Goal: Contribute content: Contribute content

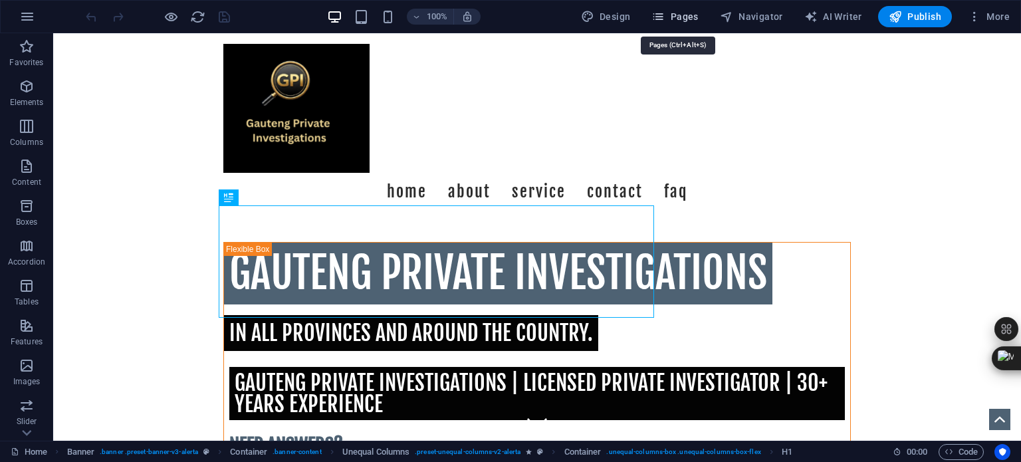
click at [689, 10] on span "Pages" at bounding box center [675, 16] width 47 height 13
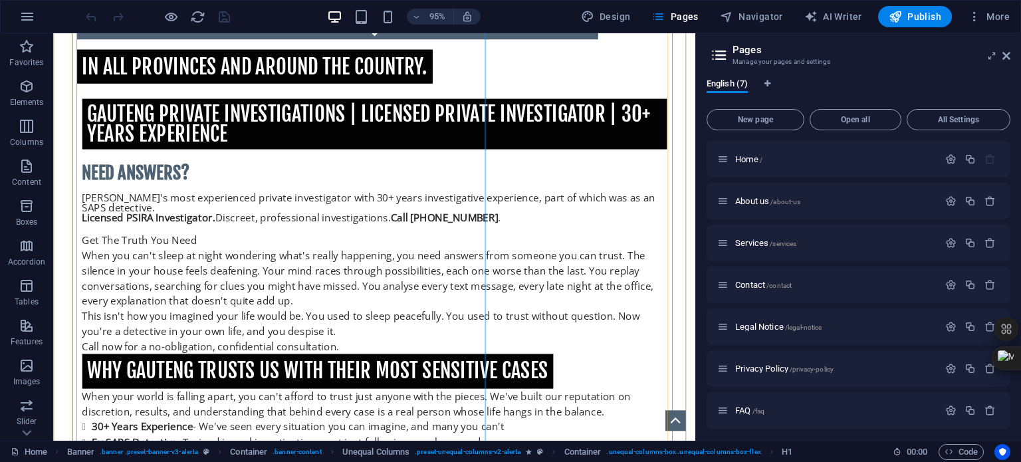
scroll to position [416, 0]
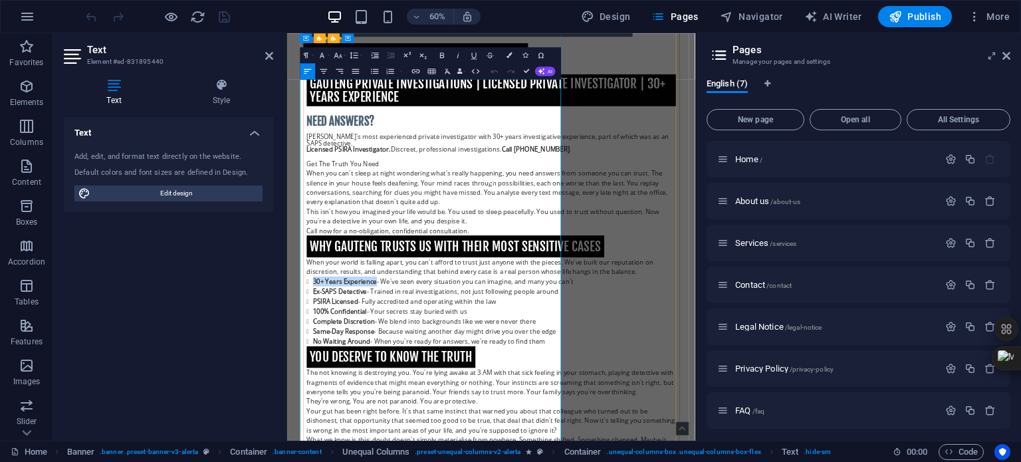
drag, startPoint x: 326, startPoint y: 541, endPoint x: 434, endPoint y: 547, distance: 108.6
click at [434, 454] on strong "30+ Years Experience" at bounding box center [384, 447] width 106 height 15
click at [414, 69] on icon "button" at bounding box center [416, 71] width 8 height 4
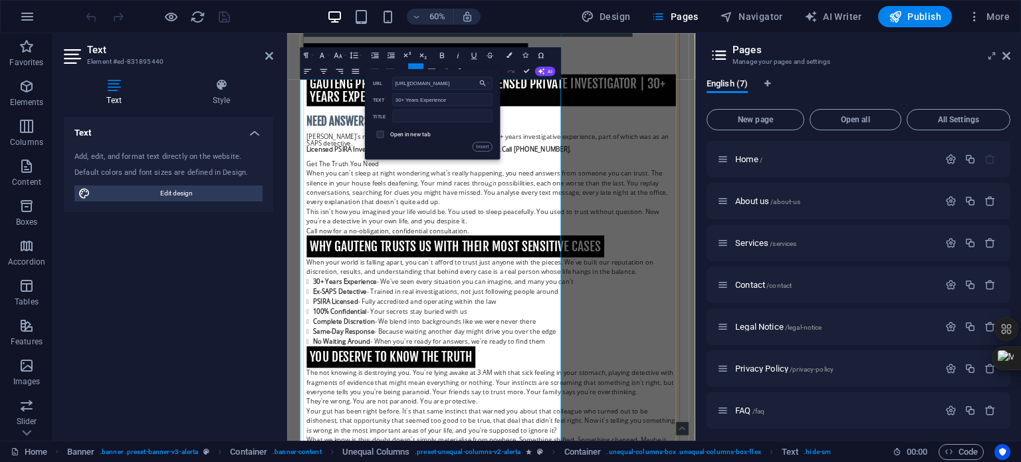
scroll to position [0, 68]
type input "[URL][DOMAIN_NAME]"
click at [446, 116] on input "text" at bounding box center [443, 116] width 100 height 13
paste input "30+ Years Experience"
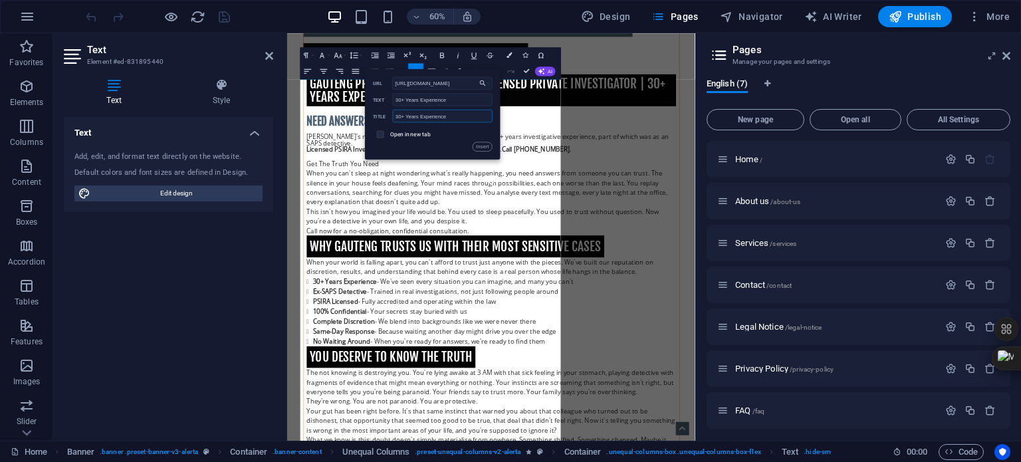
type input "30+ Years Experience"
click at [380, 136] on input "checkbox" at bounding box center [379, 133] width 7 height 7
checkbox input "true"
click at [484, 147] on button "Insert" at bounding box center [483, 146] width 20 height 9
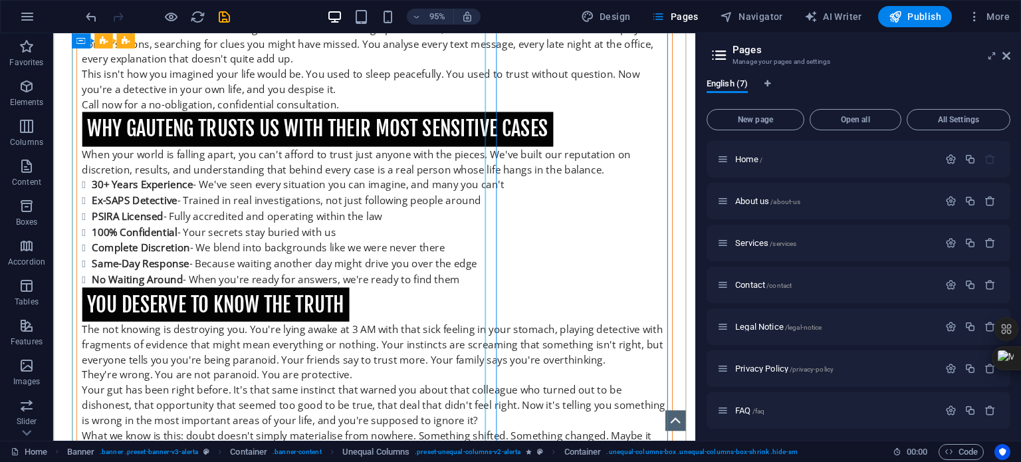
scroll to position [682, 0]
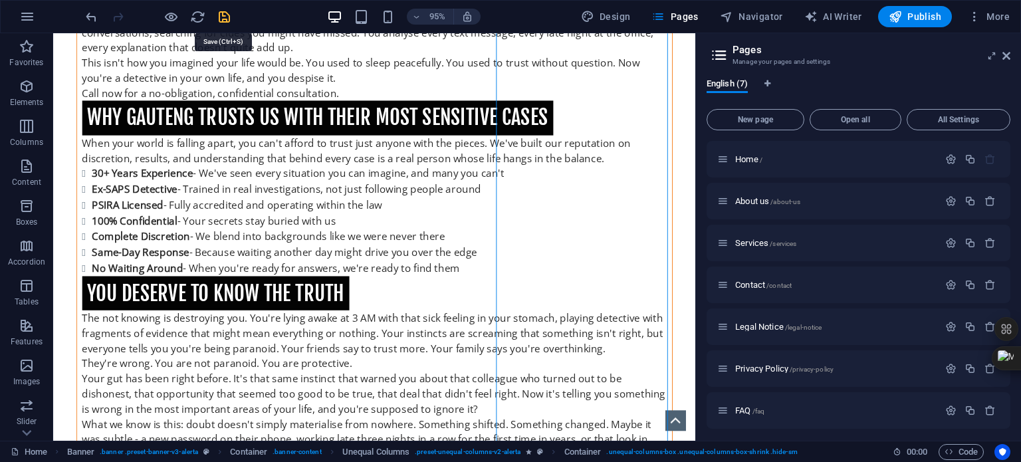
click at [223, 17] on icon "save" at bounding box center [224, 16] width 15 height 15
checkbox input "false"
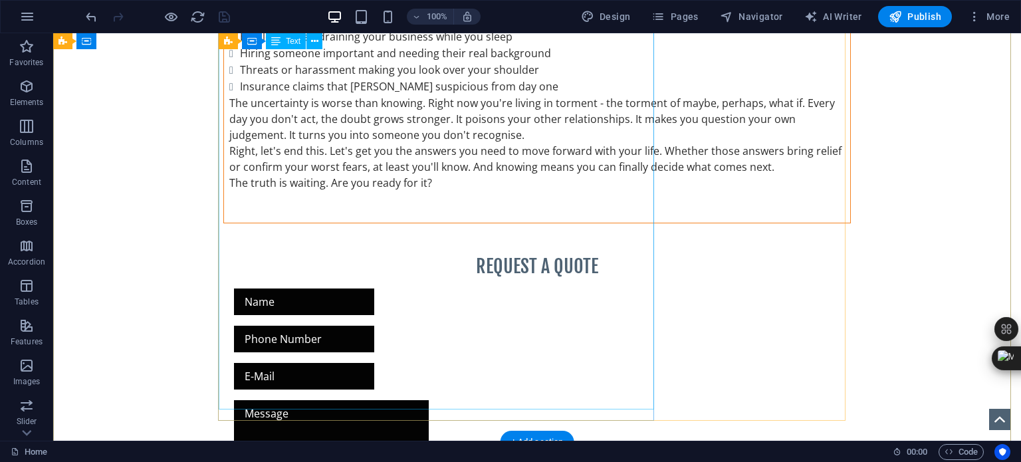
scroll to position [1280, 0]
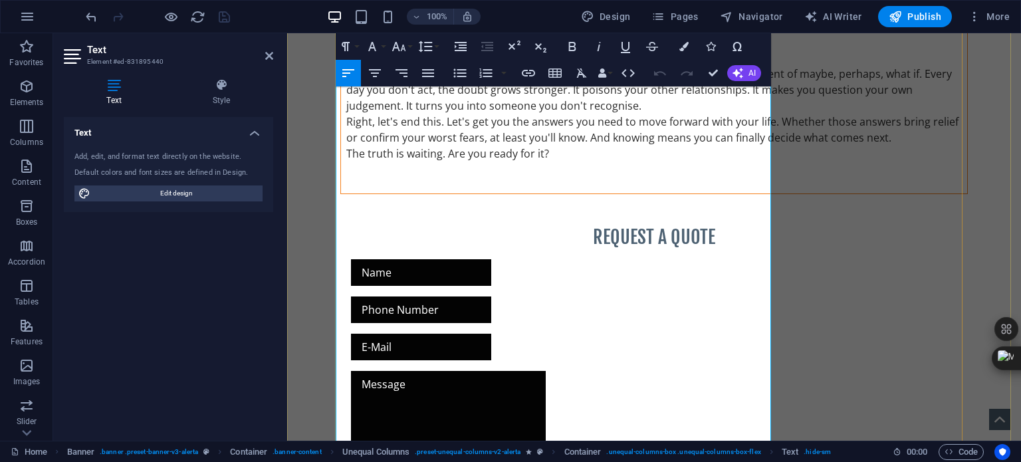
scroll to position [1224, 0]
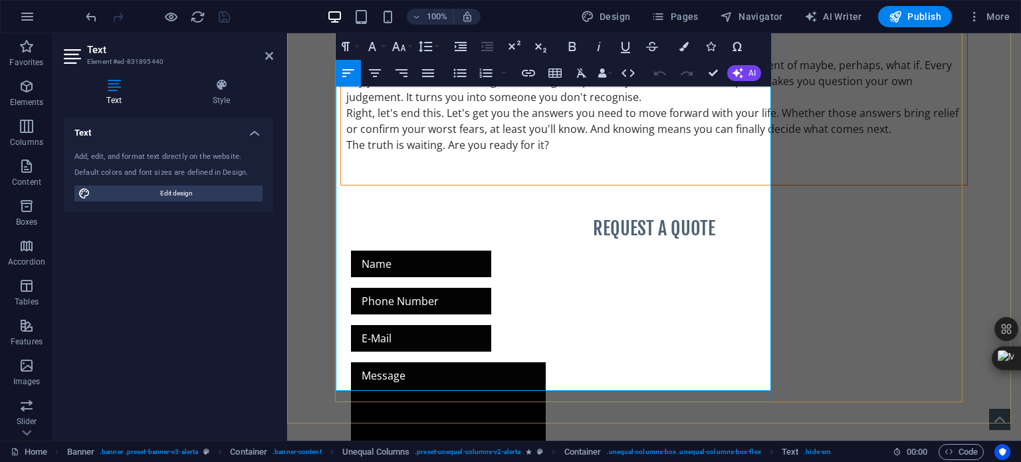
click at [346, 153] on p "The truth is waiting. Are you ready for it?" at bounding box center [654, 145] width 616 height 16
drag, startPoint x: 443, startPoint y: 362, endPoint x: 541, endPoint y: 362, distance: 98.4
click at [541, 153] on p "The truth is waiting. Are you ready for it?" at bounding box center [654, 145] width 616 height 16
click at [531, 74] on icon "button" at bounding box center [528, 73] width 13 height 7
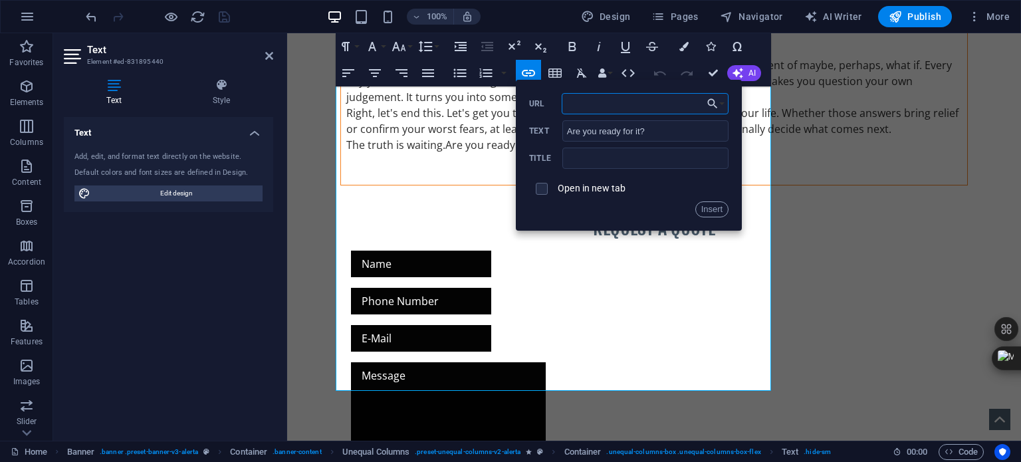
paste input "[URL][DOMAIN_NAME]"
type input "[URL][DOMAIN_NAME]"
click at [625, 159] on input "text" at bounding box center [646, 158] width 166 height 21
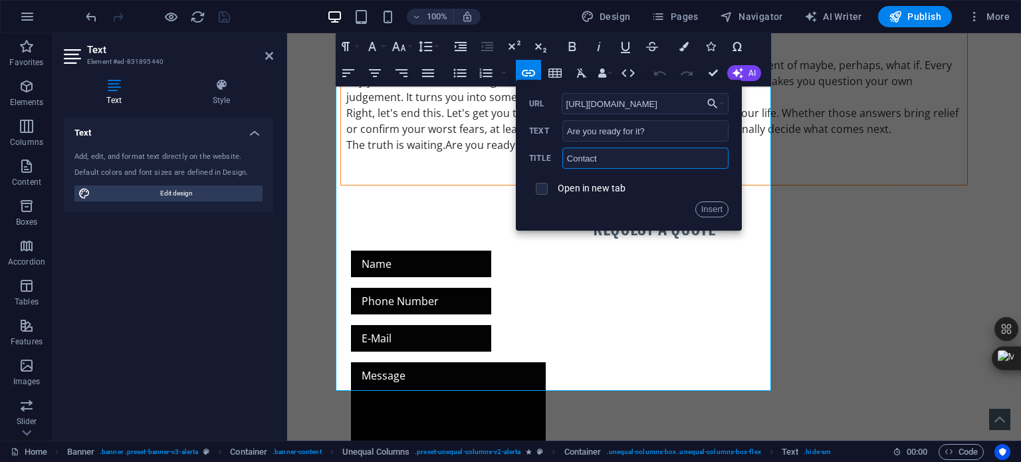
type input "Contact"
click at [543, 192] on input "checkbox" at bounding box center [540, 187] width 12 height 12
checkbox input "true"
click at [715, 209] on button "Insert" at bounding box center [713, 210] width 34 height 16
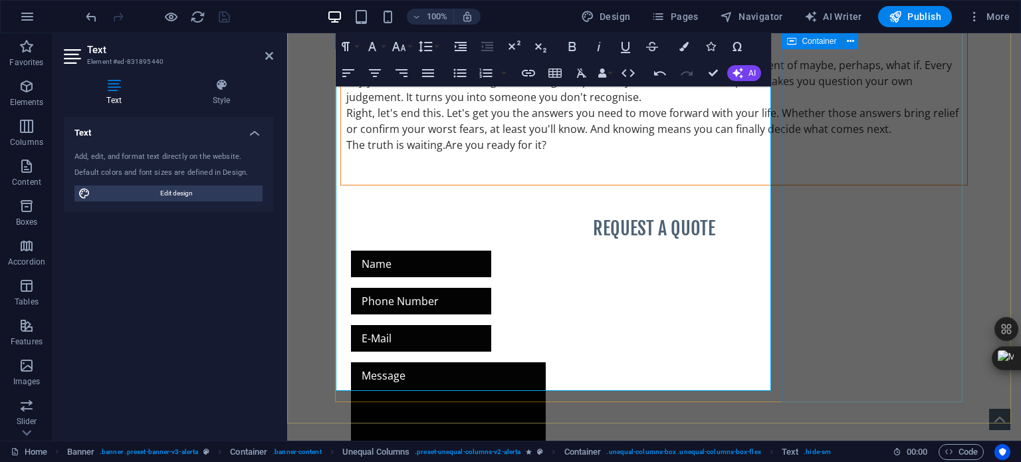
click at [809, 205] on div "​​​​ REQUEST A QUOTE I have read and understand the privacy policy. Unreadable?…" at bounding box center [654, 391] width 628 height 400
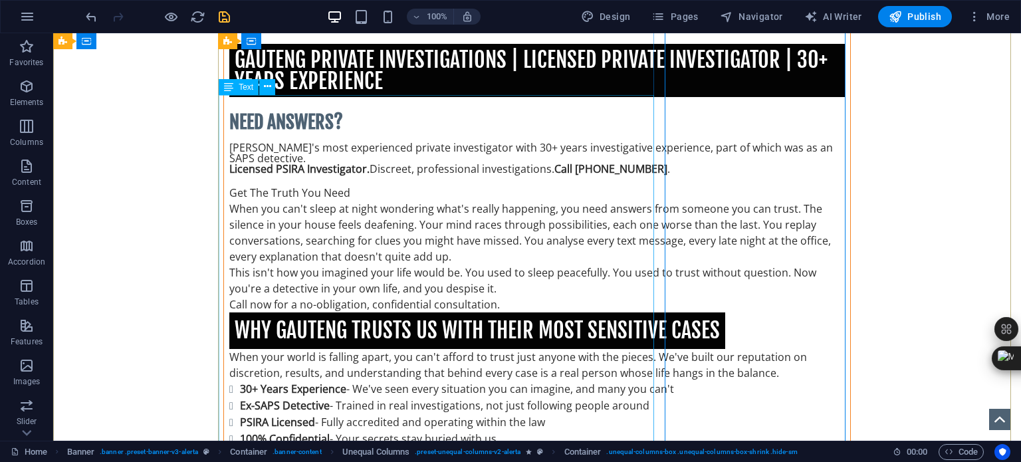
scroll to position [493, 0]
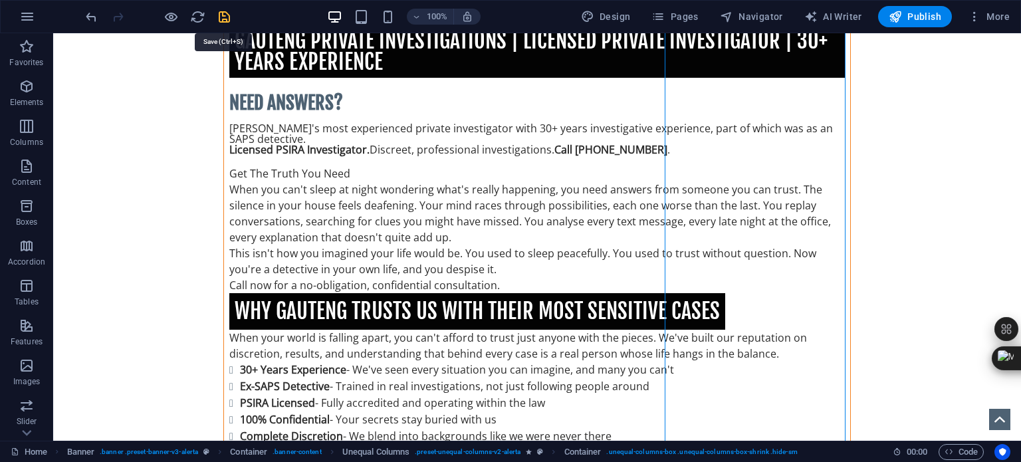
click at [222, 15] on icon "save" at bounding box center [224, 16] width 15 height 15
checkbox input "false"
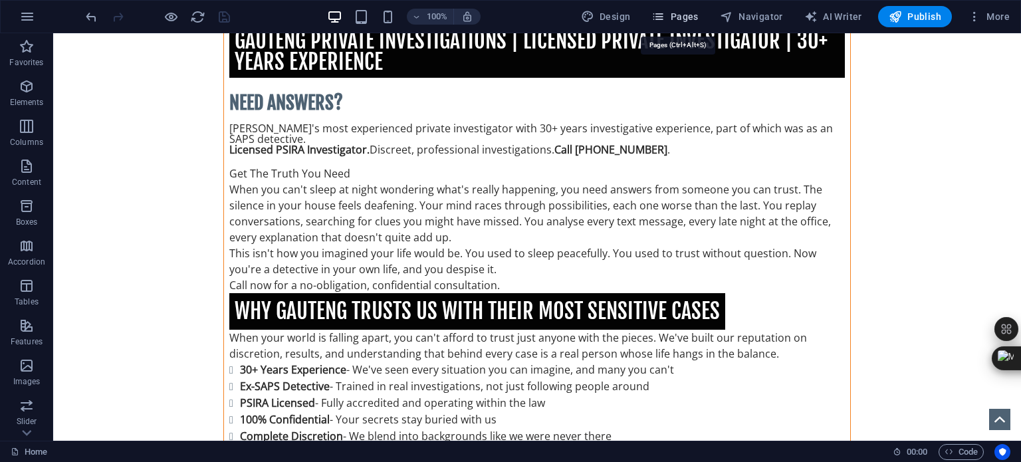
click at [686, 15] on span "Pages" at bounding box center [675, 16] width 47 height 13
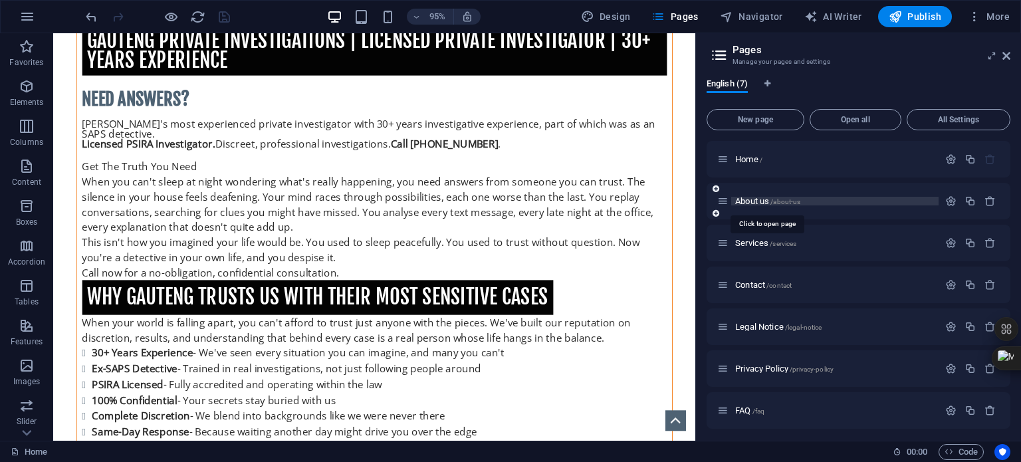
click at [755, 199] on span "About us /about-us" at bounding box center [768, 201] width 65 height 10
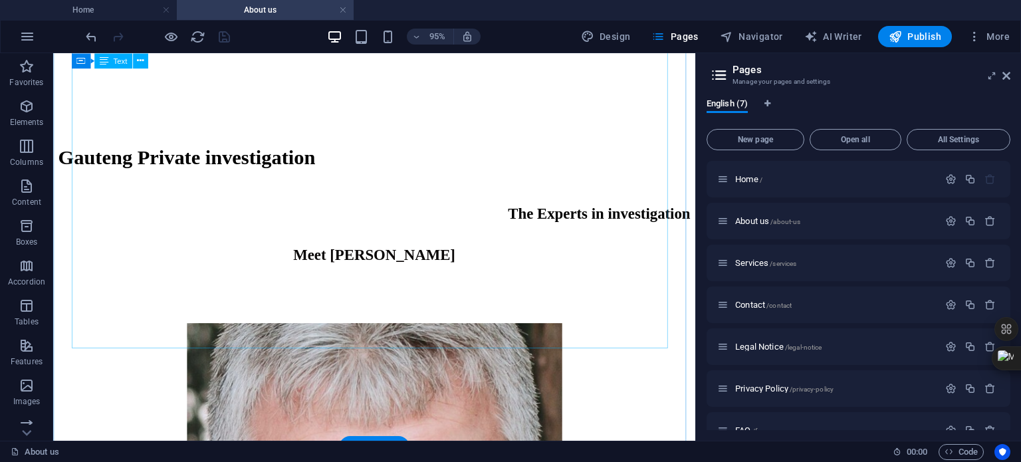
scroll to position [1397, 0]
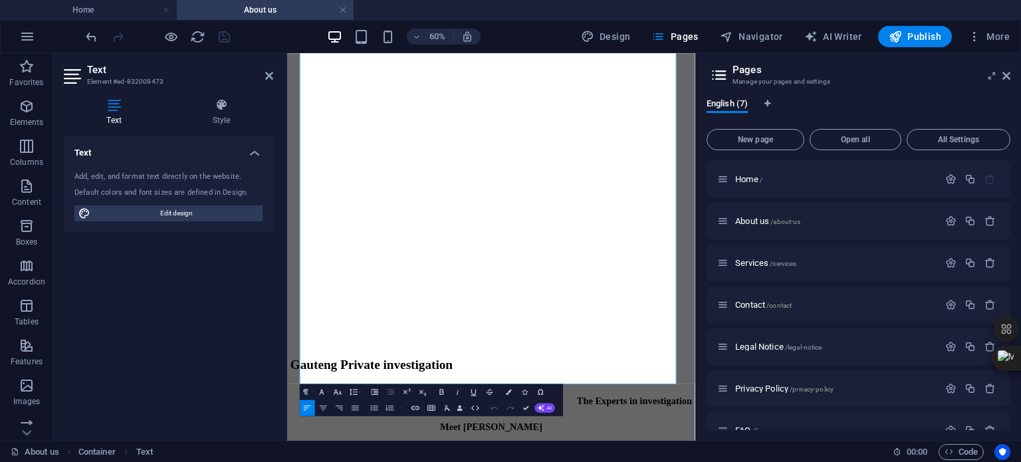
scroll to position [1172, 0]
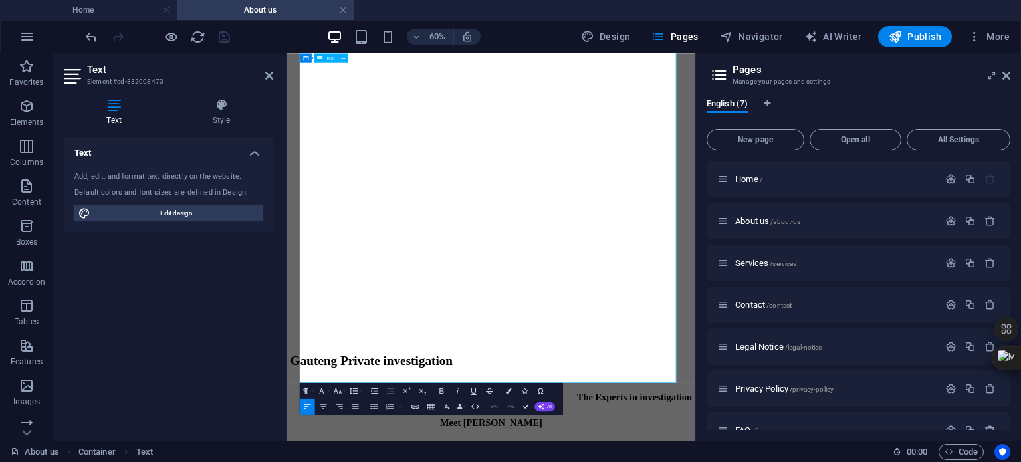
drag, startPoint x: 528, startPoint y: 571, endPoint x: 740, endPoint y: 569, distance: 212.2
drag, startPoint x: 744, startPoint y: 571, endPoint x: 527, endPoint y: 567, distance: 216.2
click at [414, 407] on icon "button" at bounding box center [415, 406] width 9 height 9
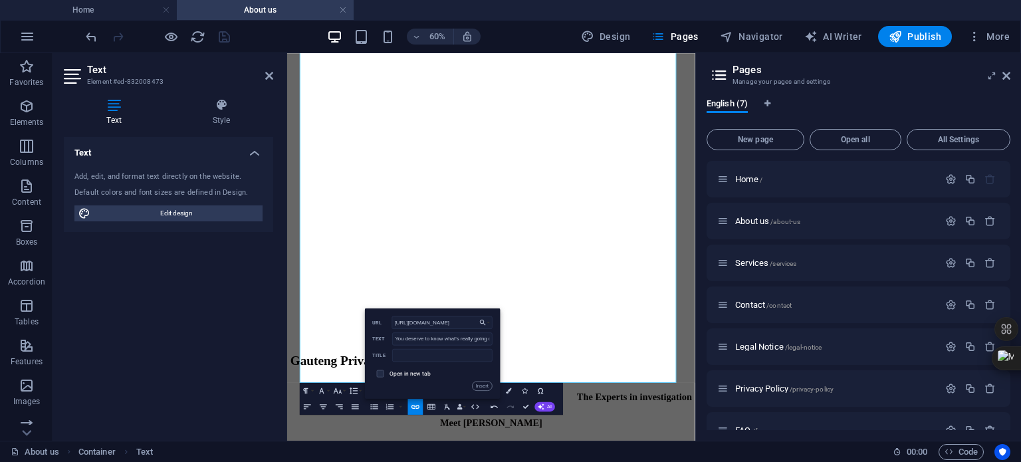
scroll to position [0, 62]
type input "[URL][DOMAIN_NAME]"
click at [451, 355] on input "text" at bounding box center [443, 355] width 100 height 13
type input "Contact"
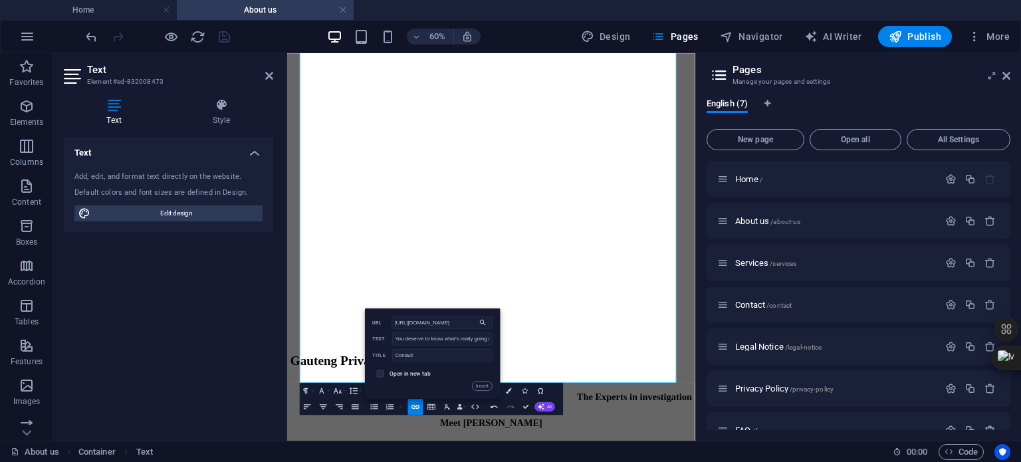
click at [382, 374] on input "checkbox" at bounding box center [379, 372] width 7 height 7
checkbox input "true"
click at [484, 385] on button "Insert" at bounding box center [482, 385] width 20 height 9
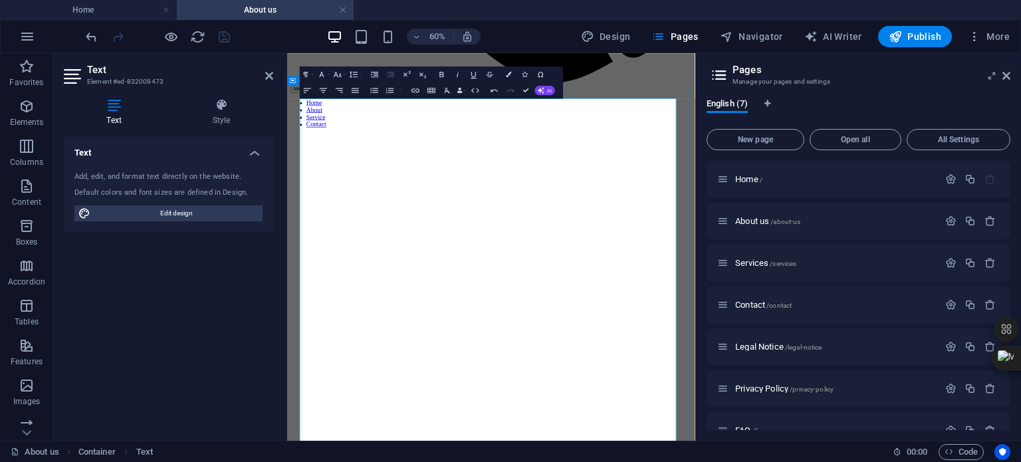
scroll to position [906, 0]
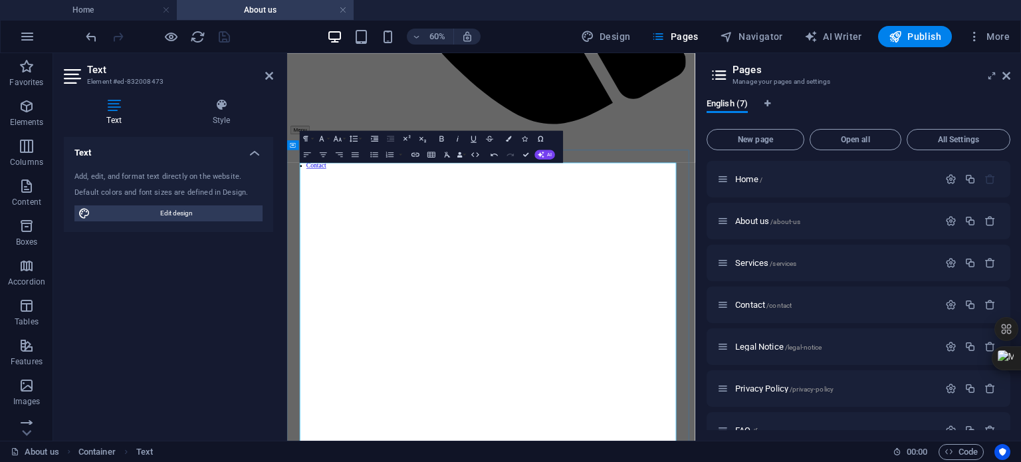
drag, startPoint x: 595, startPoint y: 259, endPoint x: 682, endPoint y: 261, distance: 87.2
type input "Cheating spouses"
checkbox input "false"
click at [416, 155] on icon "button" at bounding box center [415, 154] width 9 height 9
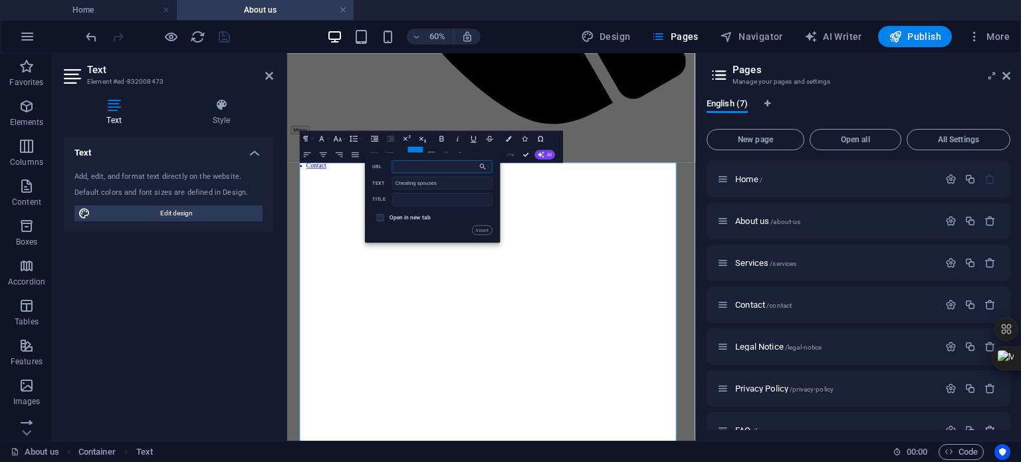
paste input "[URL][DOMAIN_NAME]"
type input "[URL][DOMAIN_NAME]"
click at [436, 198] on input "text" at bounding box center [443, 199] width 100 height 13
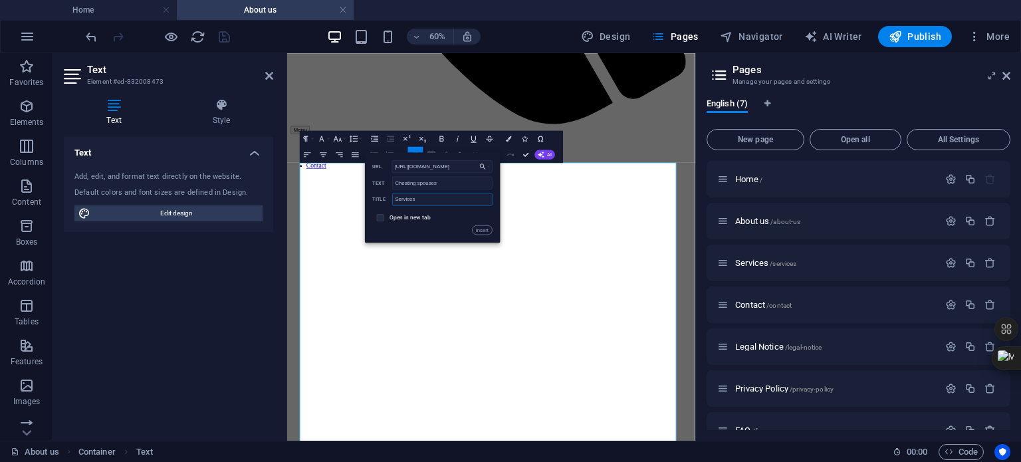
type input "Services"
click at [380, 217] on input "checkbox" at bounding box center [379, 216] width 7 height 7
checkbox input "true"
click at [485, 229] on button "Insert" at bounding box center [482, 229] width 20 height 9
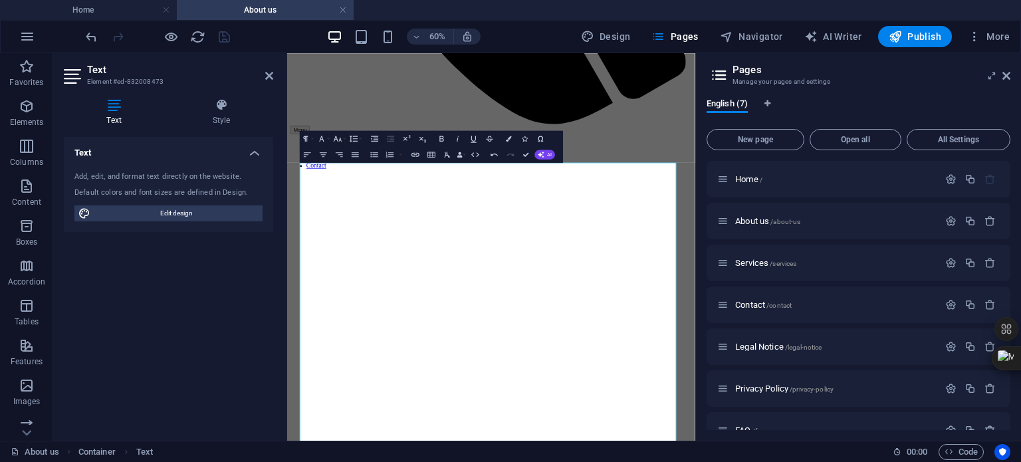
click at [838, 104] on div "English (7)" at bounding box center [859, 110] width 304 height 25
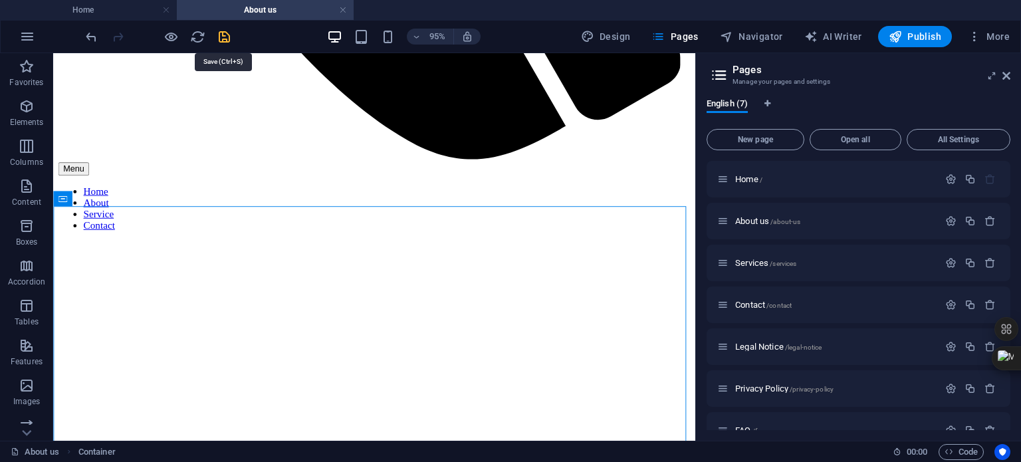
click at [223, 36] on icon "save" at bounding box center [224, 36] width 15 height 15
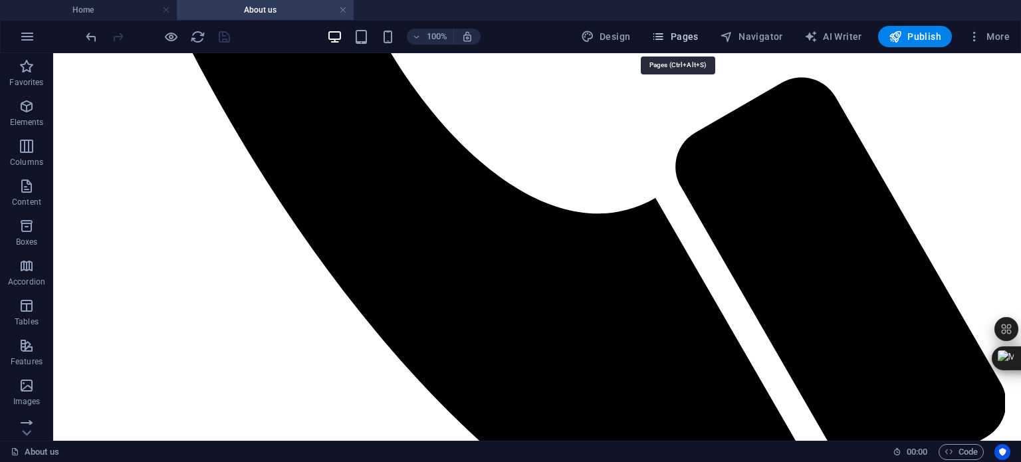
click at [691, 37] on span "Pages" at bounding box center [675, 36] width 47 height 13
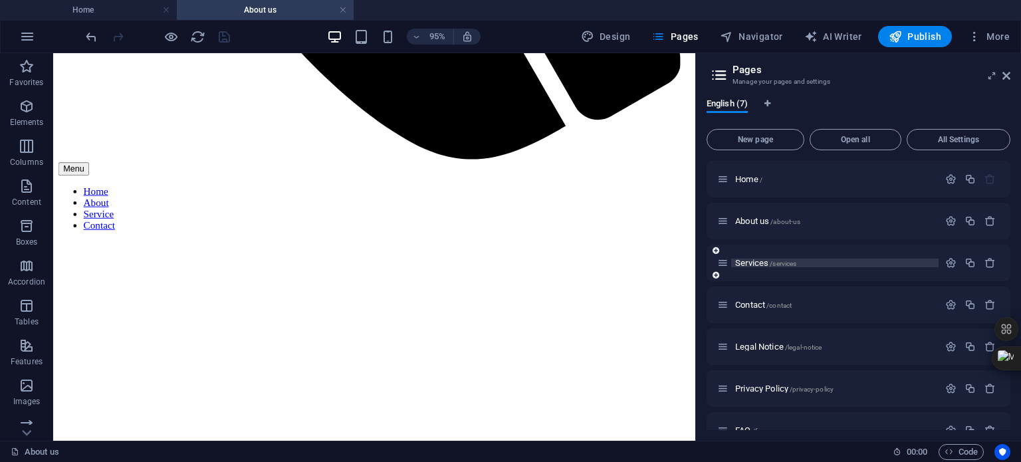
click at [746, 258] on span "Services /services" at bounding box center [766, 263] width 61 height 10
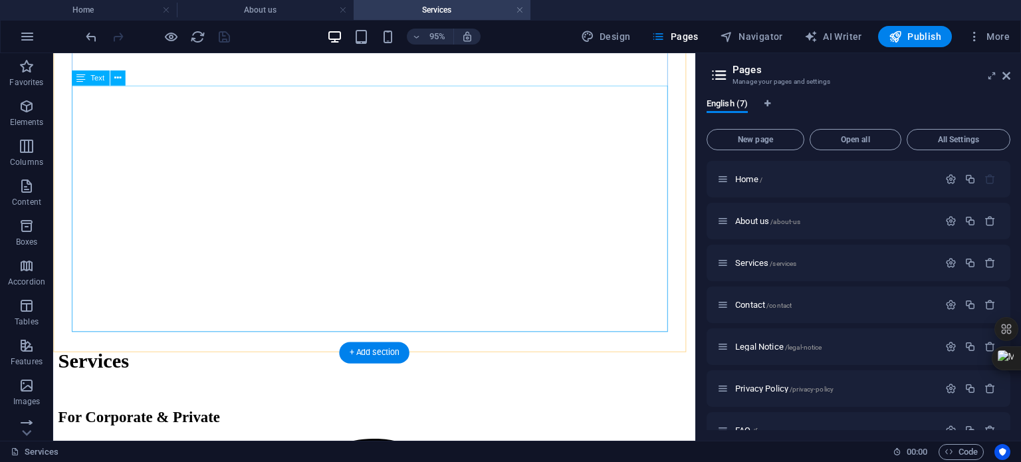
scroll to position [1197, 0]
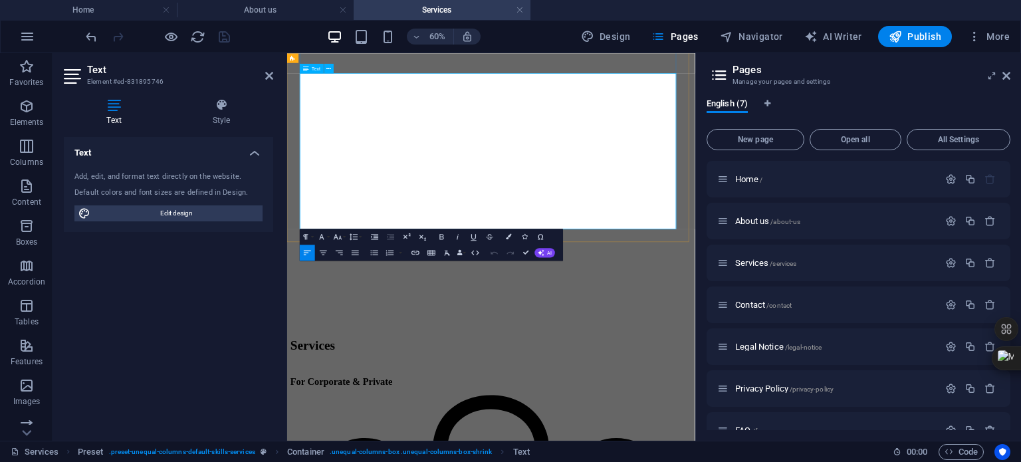
drag, startPoint x: 316, startPoint y: 259, endPoint x: 388, endPoint y: 263, distance: 71.9
click at [415, 251] on icon "button" at bounding box center [415, 252] width 9 height 9
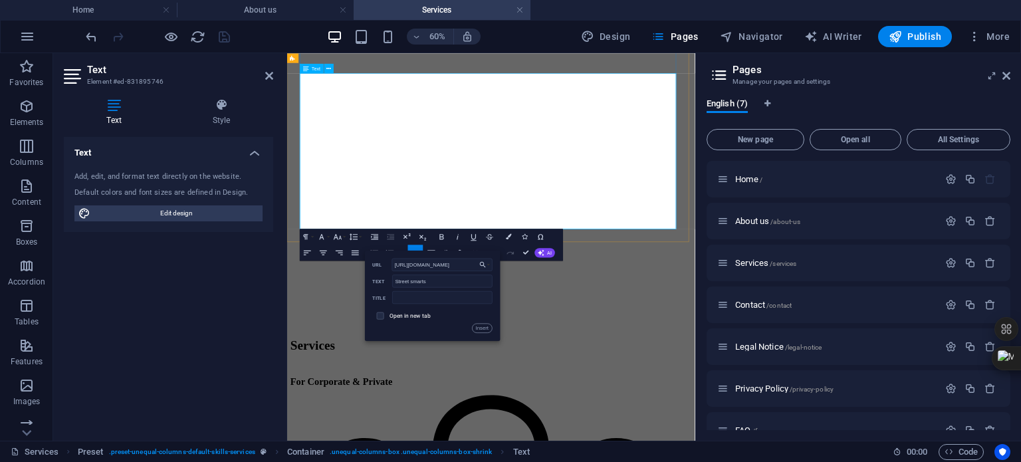
scroll to position [0, 68]
type input "[URL][DOMAIN_NAME]"
click at [437, 297] on input "text" at bounding box center [443, 297] width 100 height 13
type input "Experienced"
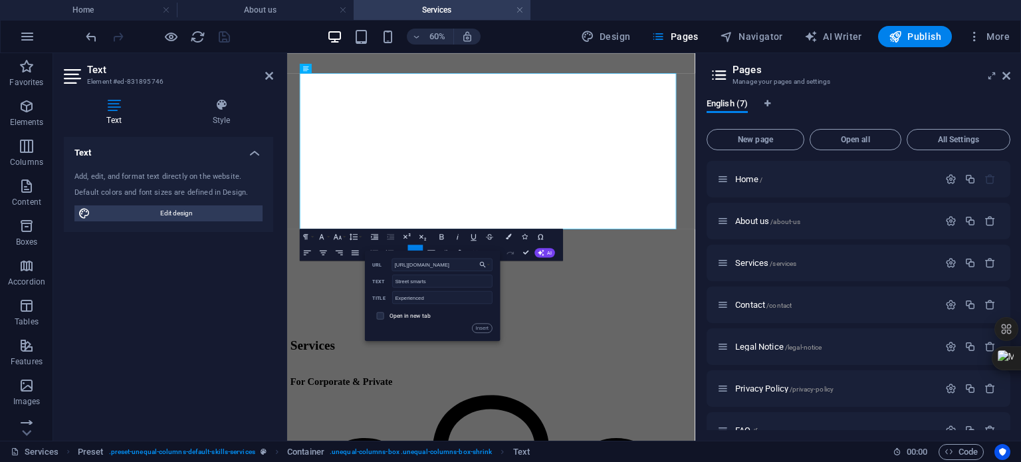
click at [398, 318] on label "Open in new tab" at bounding box center [410, 316] width 41 height 7
drag, startPoint x: 477, startPoint y: 328, endPoint x: 318, endPoint y: 457, distance: 205.2
click at [477, 328] on button "Insert" at bounding box center [482, 327] width 20 height 9
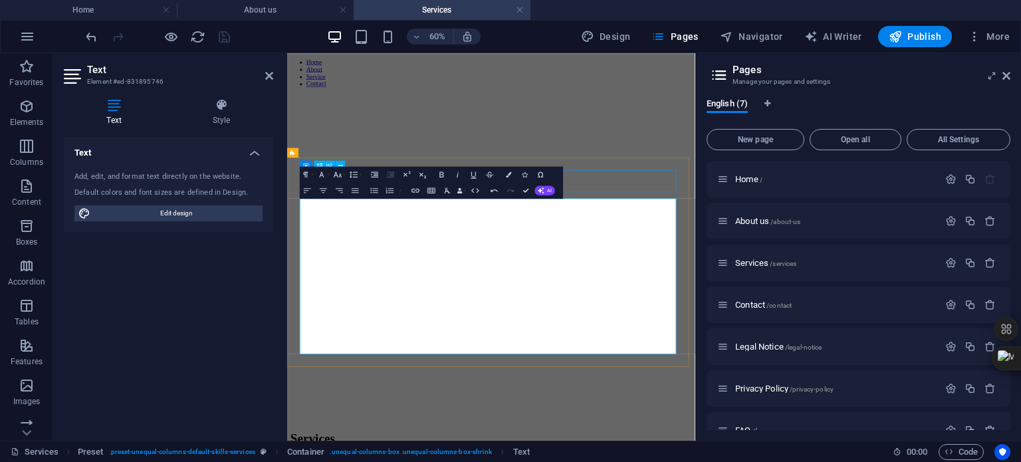
scroll to position [1112, 0]
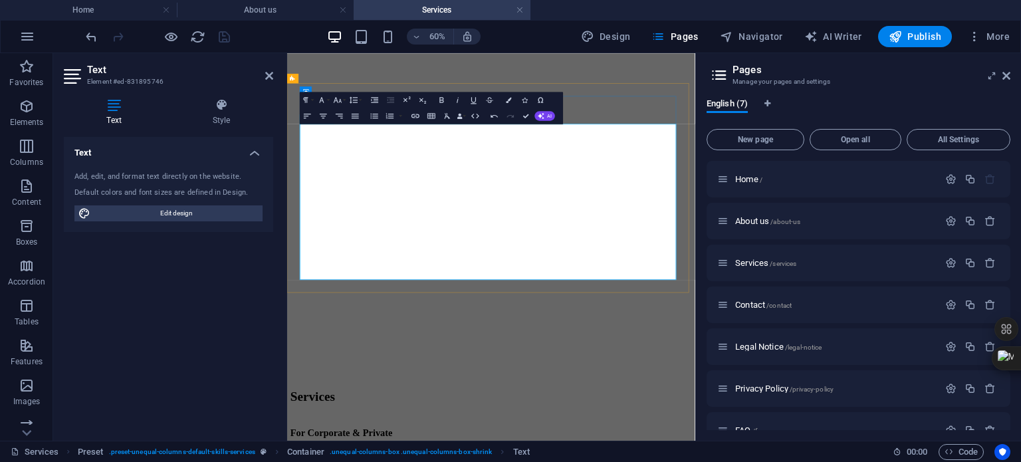
drag, startPoint x: 315, startPoint y: 265, endPoint x: 368, endPoint y: 267, distance: 53.9
type input "Discretion"
click at [415, 116] on icon "button" at bounding box center [416, 116] width 8 height 4
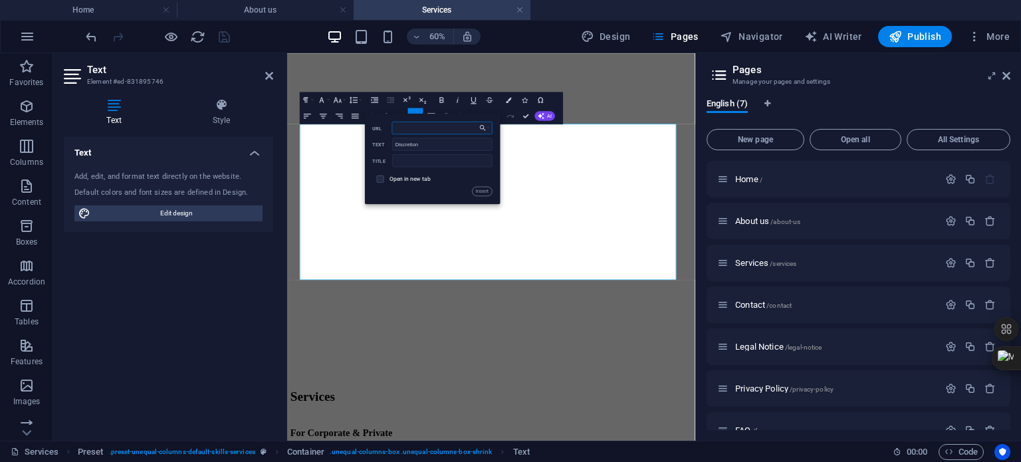
paste input "[URL][DOMAIN_NAME]"
type input "[URL][DOMAIN_NAME]"
click at [431, 160] on input "text" at bounding box center [443, 160] width 100 height 13
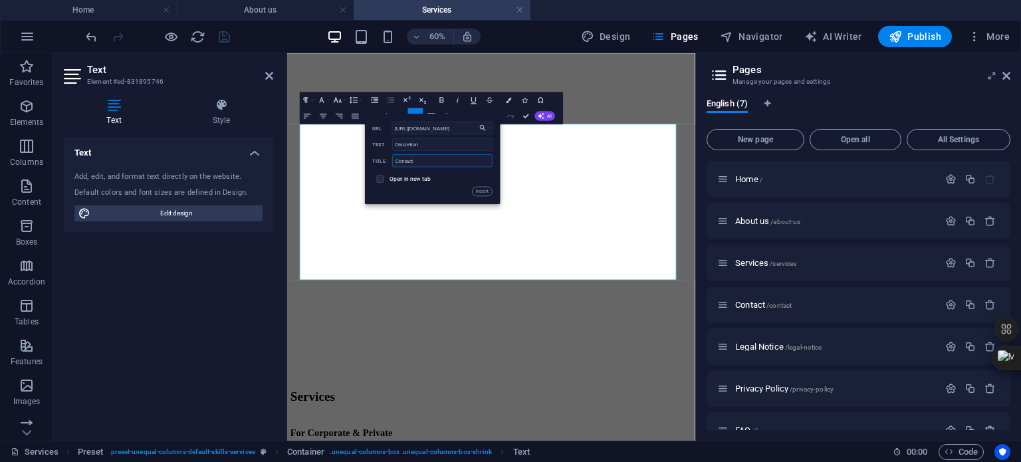
type input "Contact"
click at [380, 182] on span at bounding box center [380, 179] width 7 height 7
click at [406, 178] on label "Open in new tab" at bounding box center [410, 179] width 41 height 7
click at [482, 188] on button "Insert" at bounding box center [482, 191] width 20 height 9
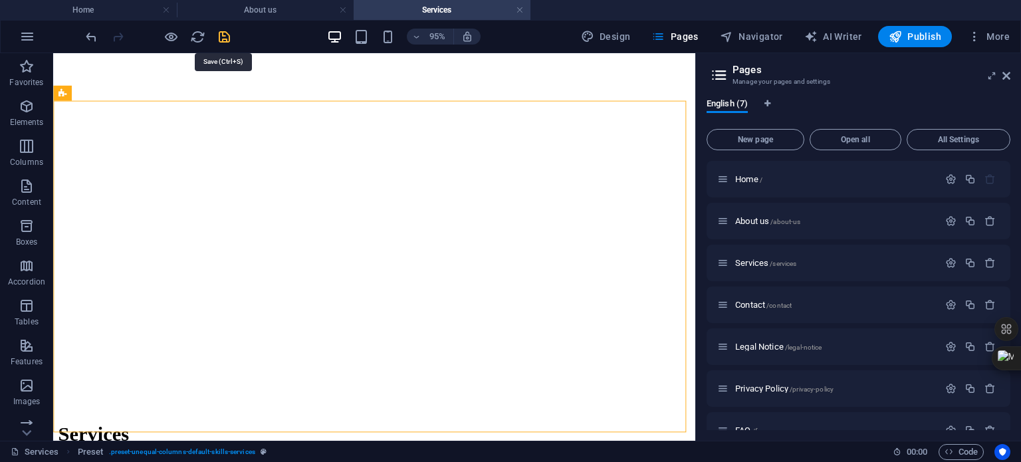
click at [224, 34] on icon "save" at bounding box center [224, 36] width 15 height 15
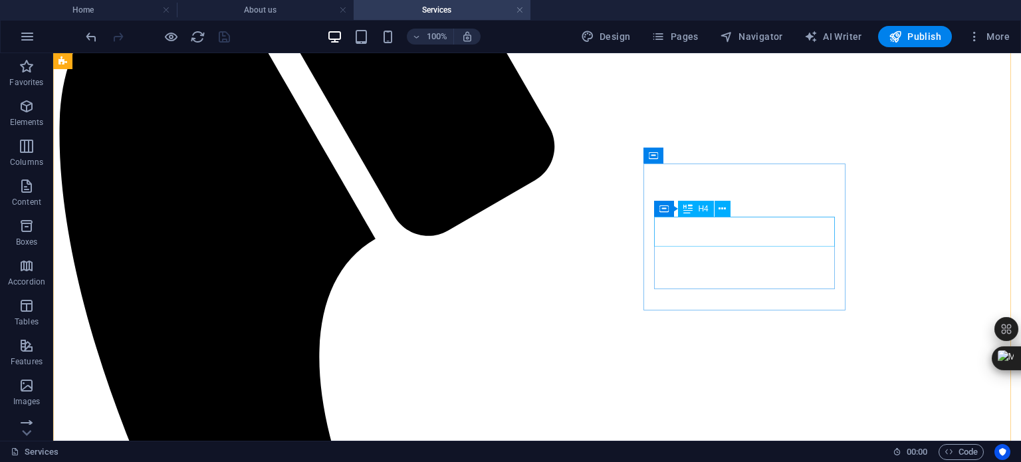
scroll to position [174, 0]
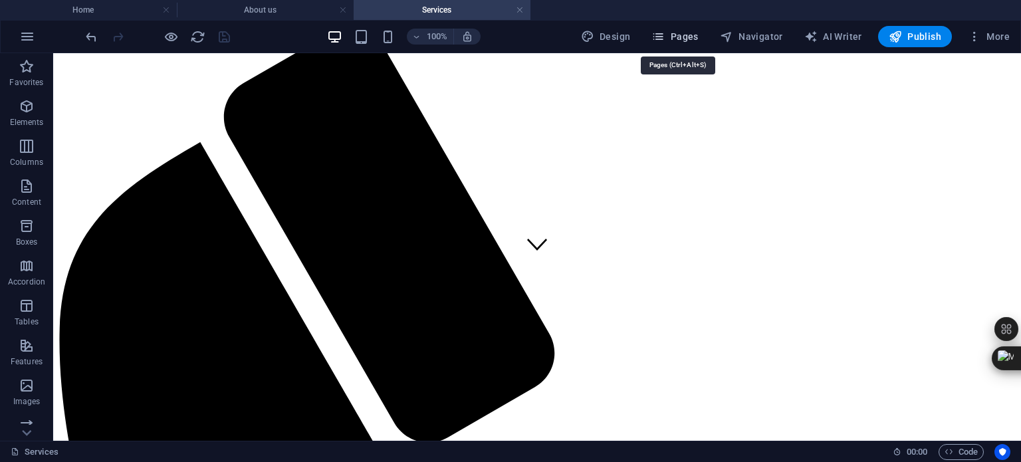
click at [694, 37] on span "Pages" at bounding box center [675, 36] width 47 height 13
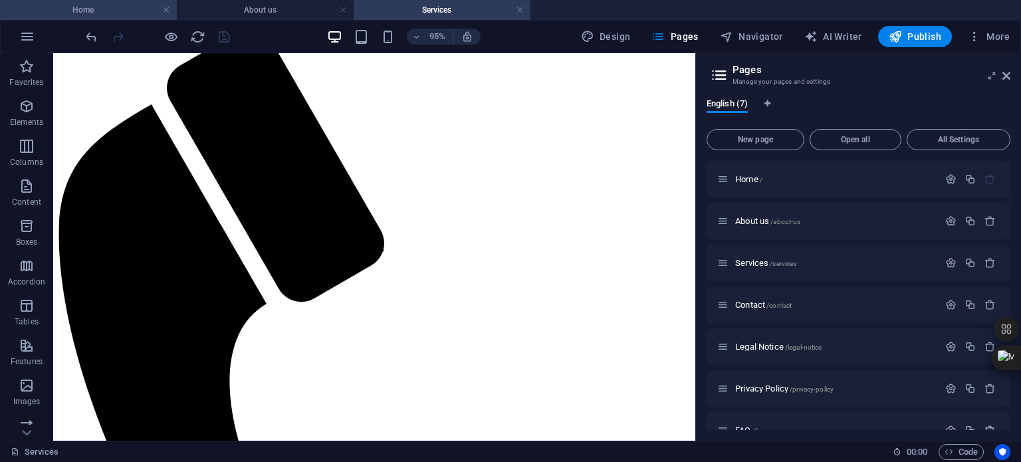
click at [90, 6] on h4 "Home" at bounding box center [88, 10] width 177 height 15
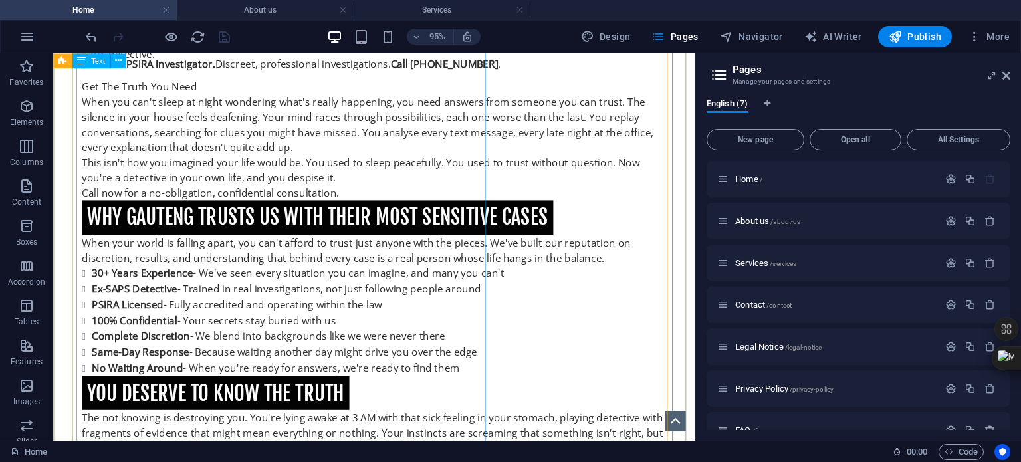
scroll to position [577, 0]
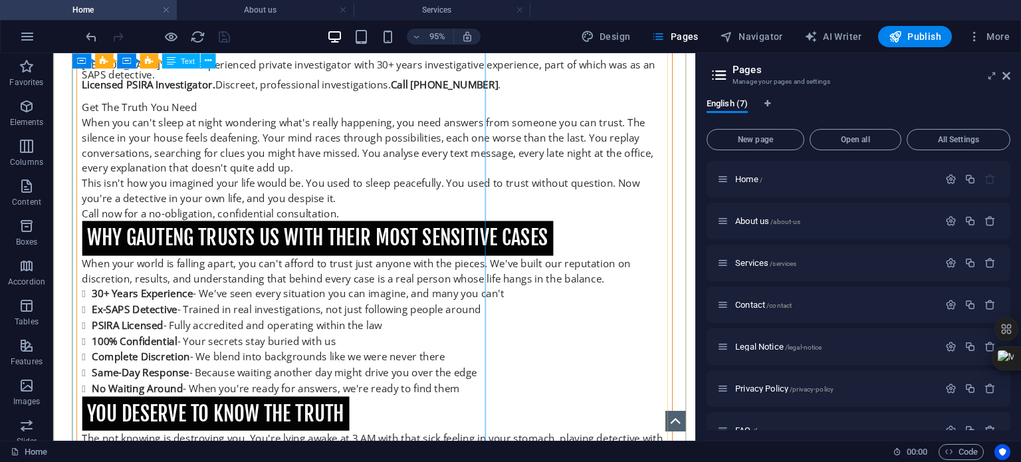
click at [231, 151] on div "Gauteng Private Investigations | Licensed Private Investigator | 30+ Years Expe…" at bounding box center [391, 398] width 626 height 886
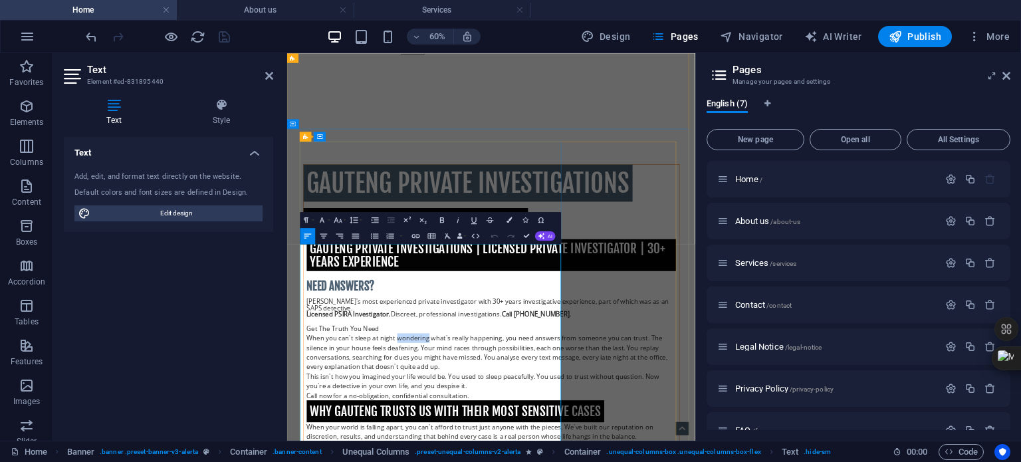
drag, startPoint x: 464, startPoint y: 550, endPoint x: 515, endPoint y: 554, distance: 51.4
click at [415, 234] on icon "button" at bounding box center [416, 236] width 8 height 4
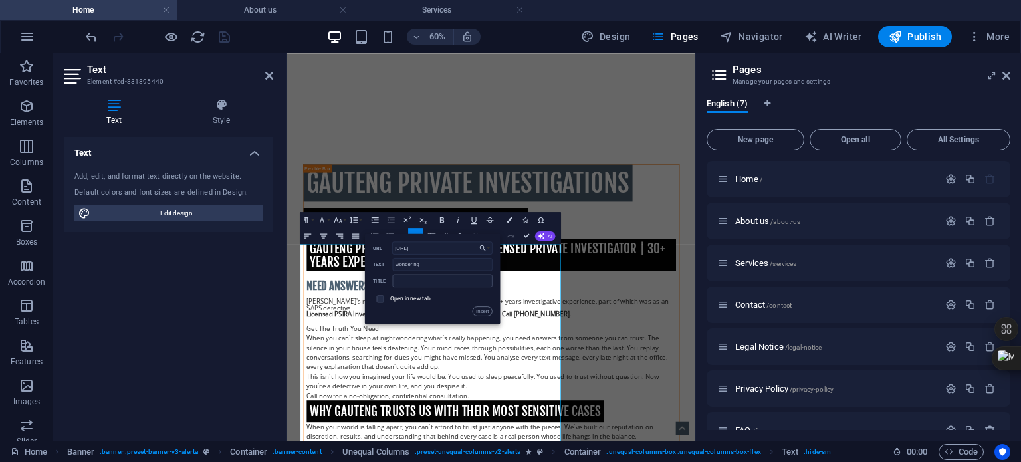
scroll to position [0, 0]
type input "h"
paste input "[URL][DOMAIN_NAME]"
type input "[URL][DOMAIN_NAME]"
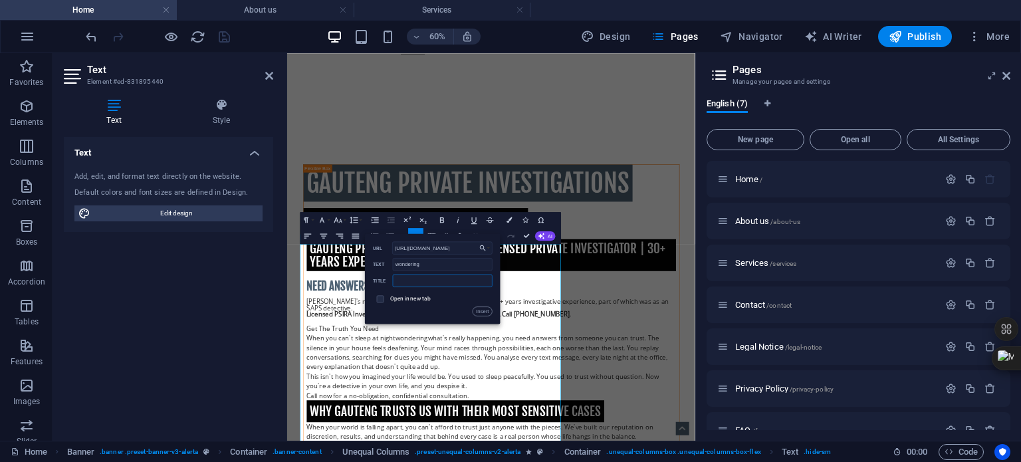
scroll to position [0, 0]
click at [444, 281] on input "text" at bounding box center [443, 280] width 100 height 13
type input "FAQ's"
click at [402, 296] on label "Open in new tab" at bounding box center [410, 298] width 41 height 7
click at [479, 311] on button "Insert" at bounding box center [483, 311] width 20 height 9
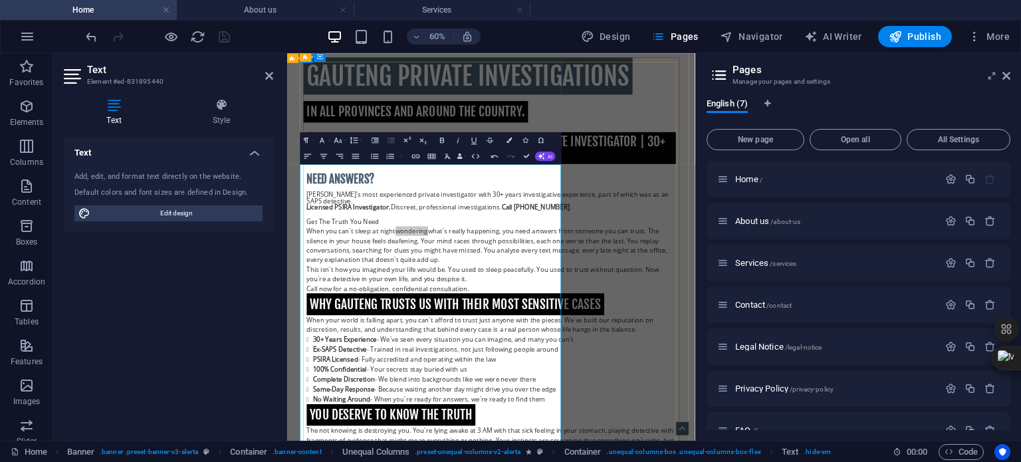
scroll to position [374, 0]
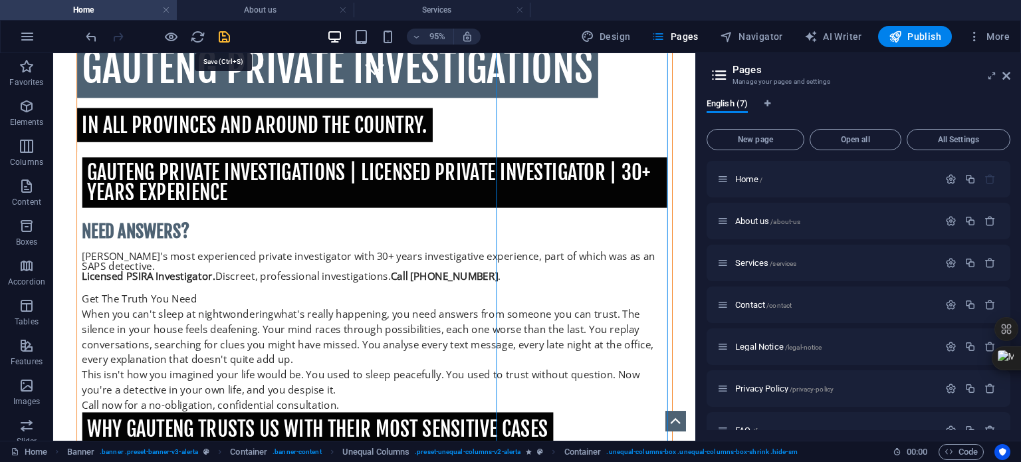
click at [225, 35] on icon "save" at bounding box center [224, 36] width 15 height 15
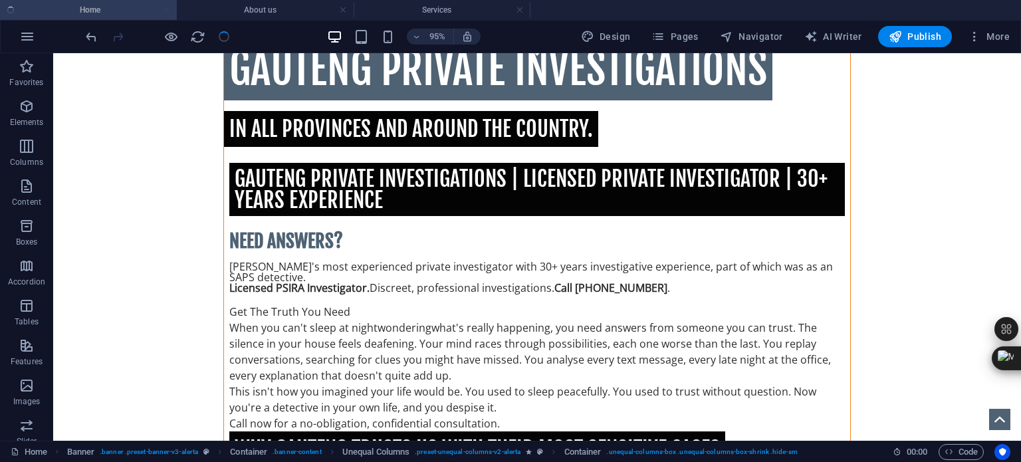
checkbox input "false"
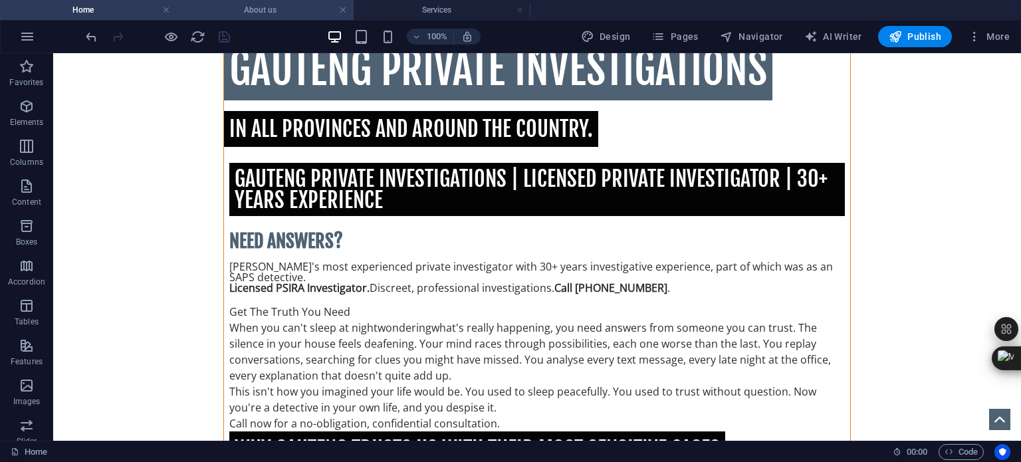
click at [265, 7] on h4 "About us" at bounding box center [265, 10] width 177 height 15
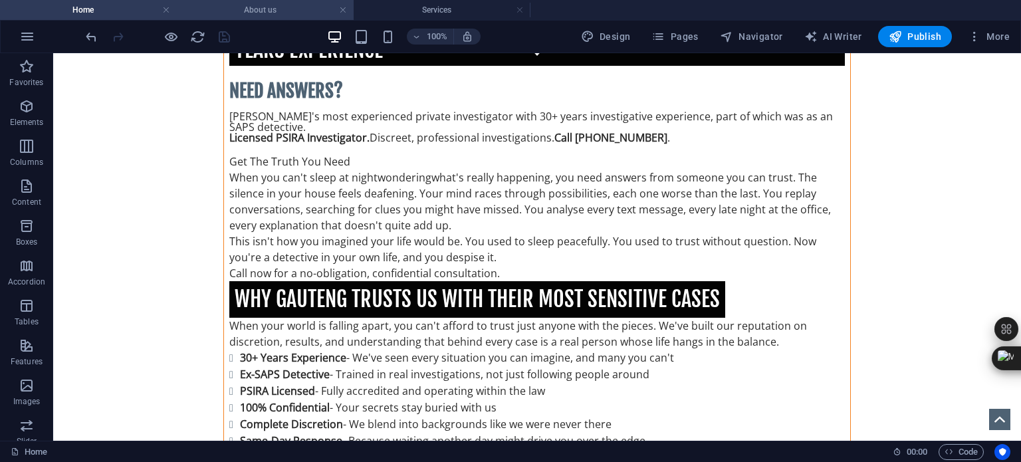
scroll to position [0, 0]
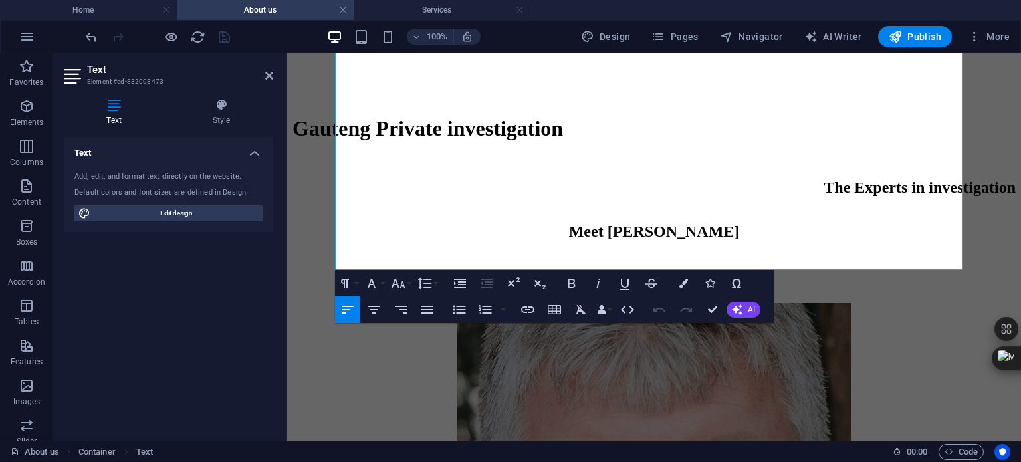
scroll to position [1505, 0]
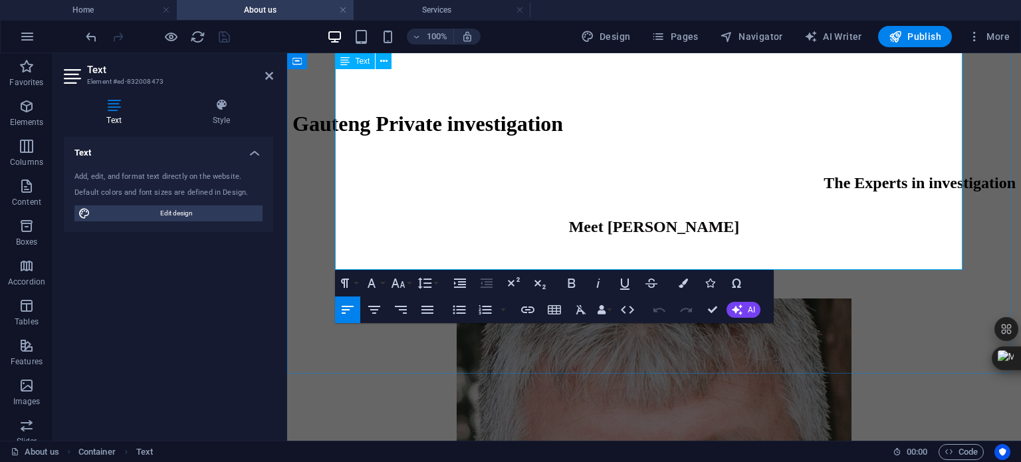
drag, startPoint x: 491, startPoint y: 104, endPoint x: 699, endPoint y: 105, distance: 208.2
click at [529, 311] on icon "button" at bounding box center [528, 310] width 16 height 16
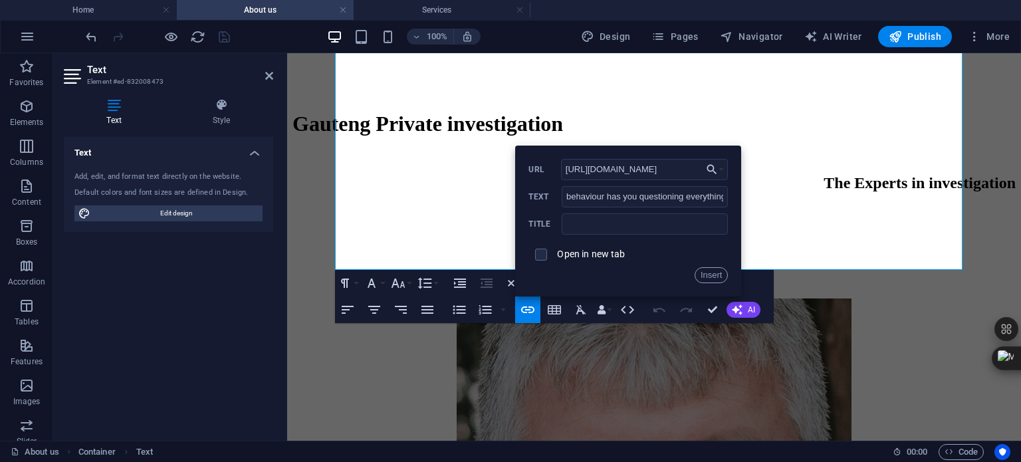
scroll to position [0, 47]
type input "[URL][DOMAIN_NAME]"
click at [609, 225] on input "text" at bounding box center [645, 223] width 166 height 21
type input "FAQ's"
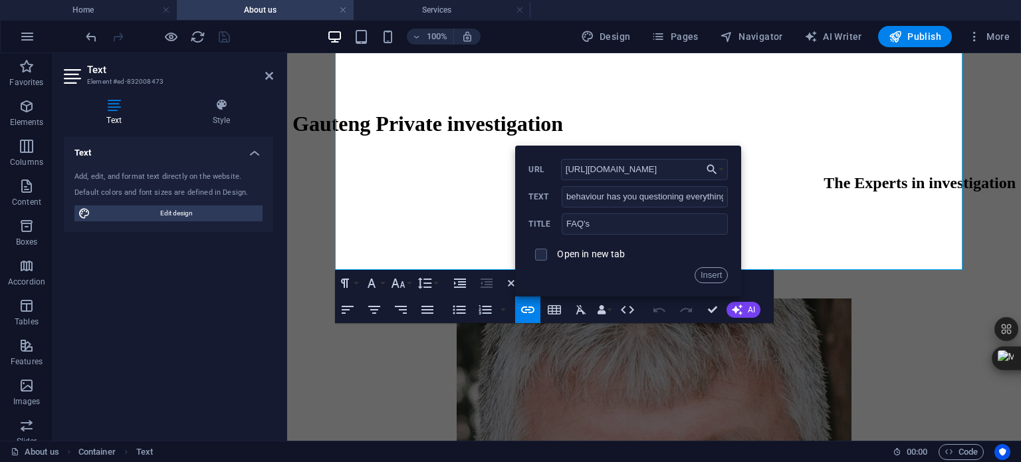
click at [575, 252] on label "Open in new tab" at bounding box center [591, 254] width 68 height 11
click at [714, 276] on button "Insert" at bounding box center [712, 275] width 34 height 16
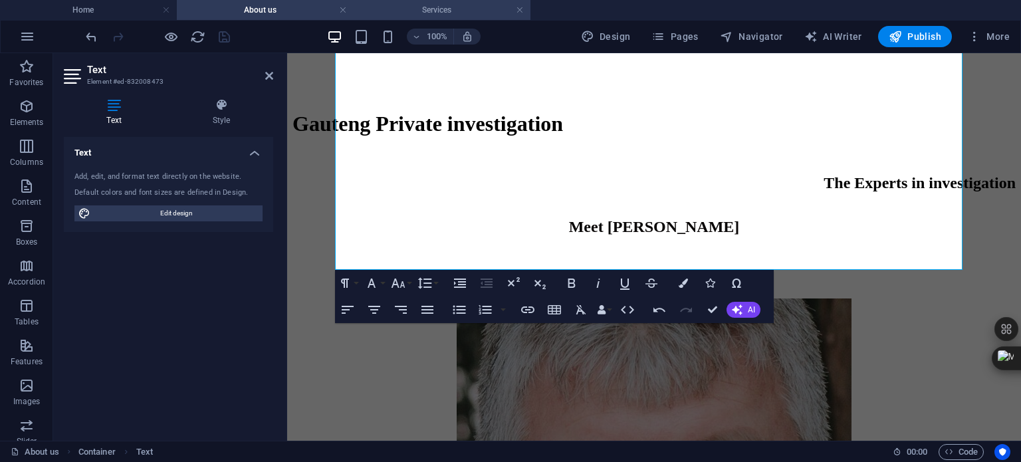
click at [432, 8] on h4 "Services" at bounding box center [442, 10] width 177 height 15
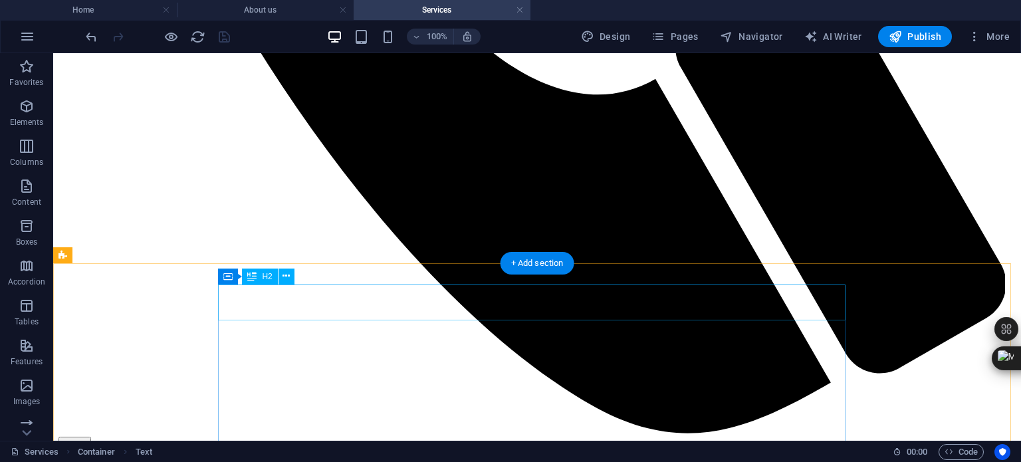
scroll to position [1105, 0]
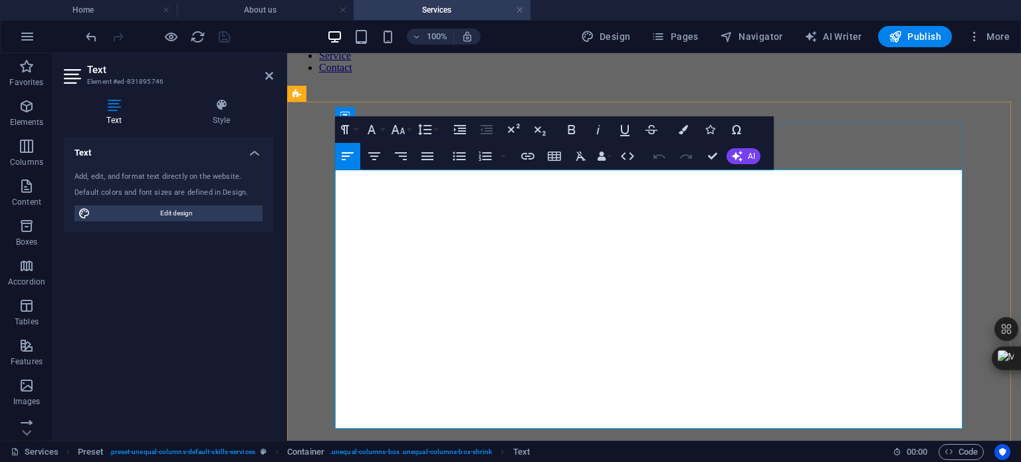
scroll to position [1171, 0]
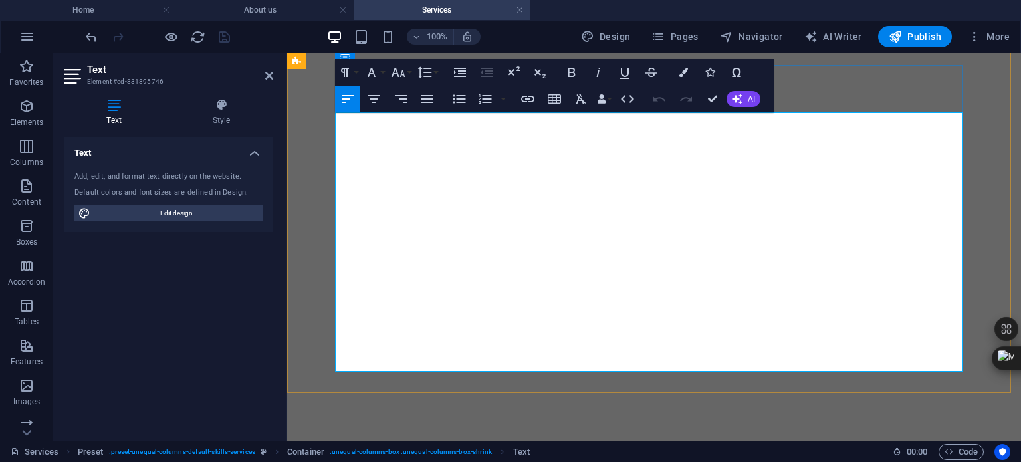
drag, startPoint x: 358, startPoint y: 348, endPoint x: 396, endPoint y: 351, distance: 38.1
click at [527, 98] on icon "button" at bounding box center [527, 99] width 13 height 7
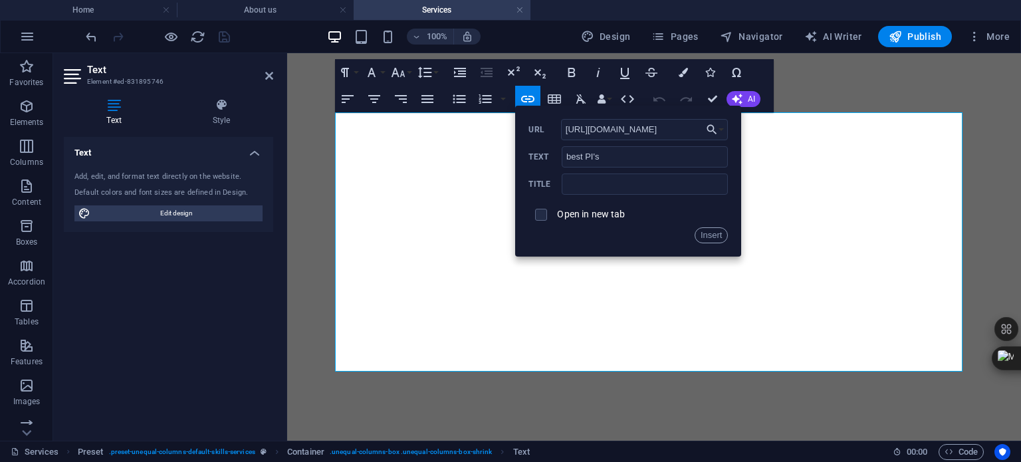
scroll to position [0, 47]
type input "[URL][DOMAIN_NAME]"
click at [620, 185] on input "text" at bounding box center [645, 184] width 166 height 21
type input "FAQ's"
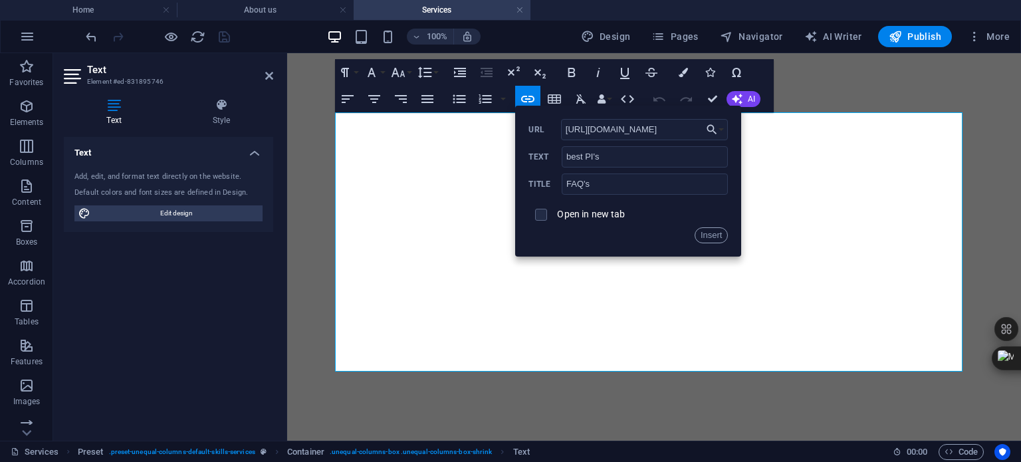
click at [559, 215] on label "Open in new tab" at bounding box center [591, 214] width 68 height 11
click at [718, 233] on button "Insert" at bounding box center [712, 235] width 34 height 16
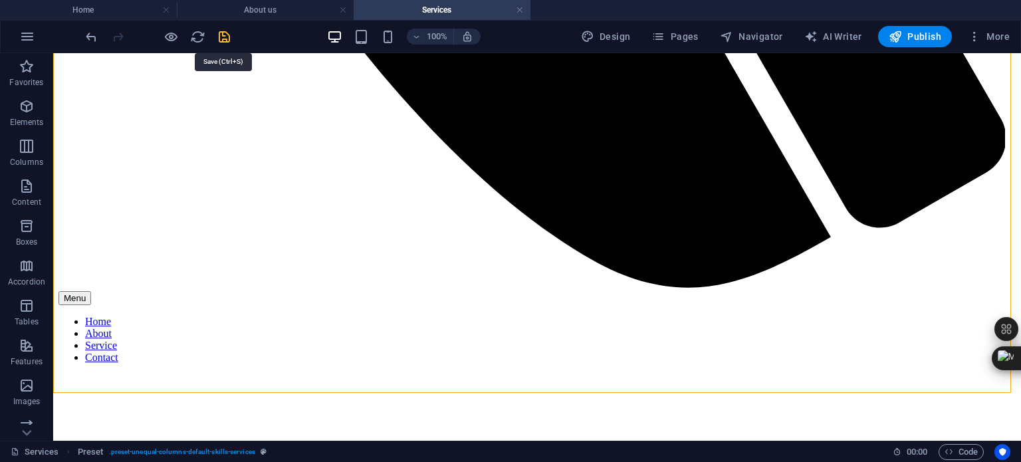
click at [223, 35] on icon "save" at bounding box center [224, 36] width 15 height 15
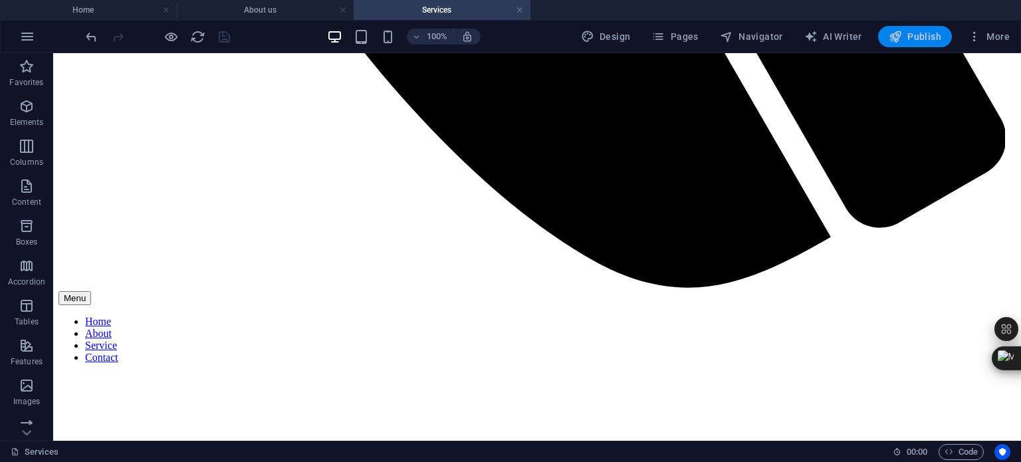
click at [912, 33] on span "Publish" at bounding box center [915, 36] width 53 height 13
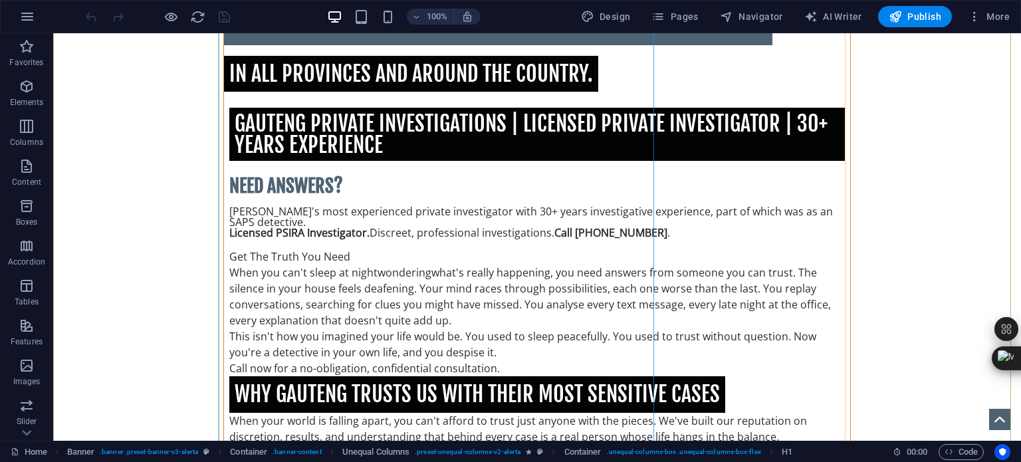
scroll to position [416, 0]
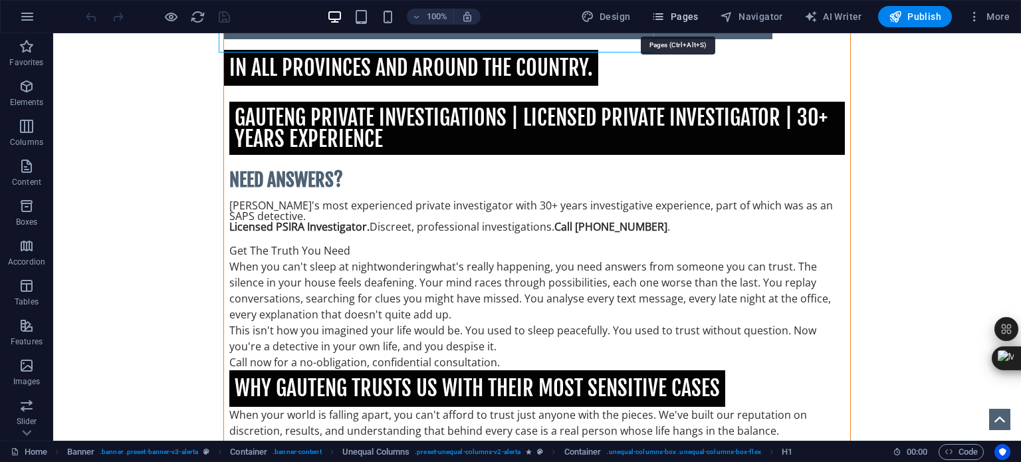
click at [696, 15] on span "Pages" at bounding box center [675, 16] width 47 height 13
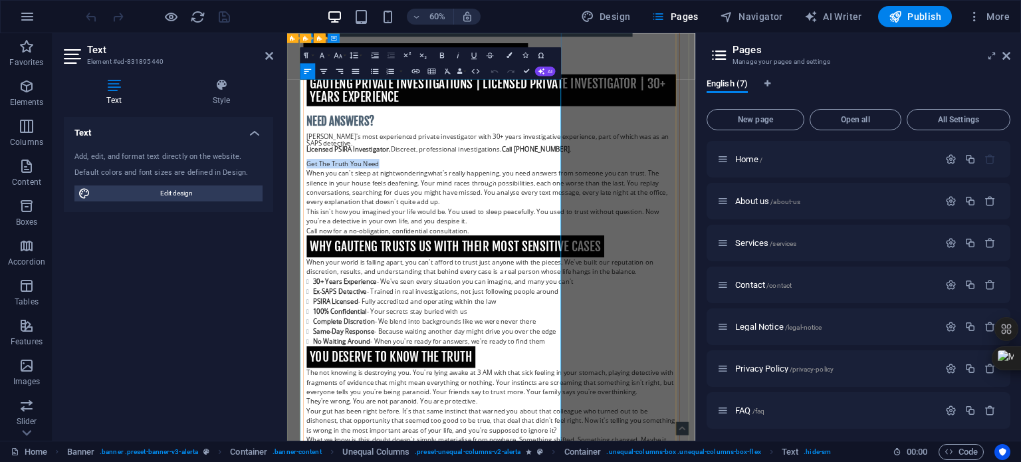
drag, startPoint x: 433, startPoint y: 275, endPoint x: 316, endPoint y: 275, distance: 117.0
click at [320, 259] on p "Get The Truth You Need" at bounding box center [628, 251] width 616 height 16
click at [414, 70] on icon "button" at bounding box center [415, 71] width 9 height 9
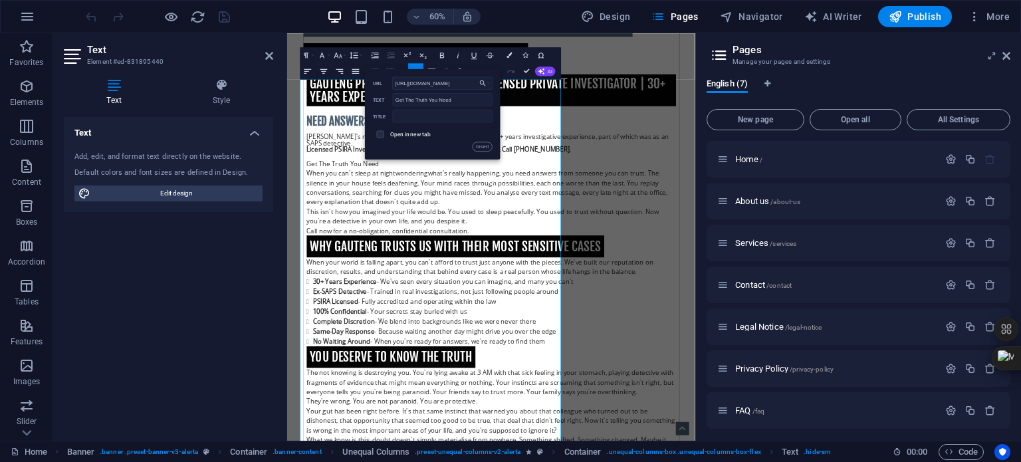
scroll to position [0, 47]
type input "[URL][DOMAIN_NAME]"
click at [422, 116] on input "text" at bounding box center [443, 116] width 100 height 13
type input "FAQ's"
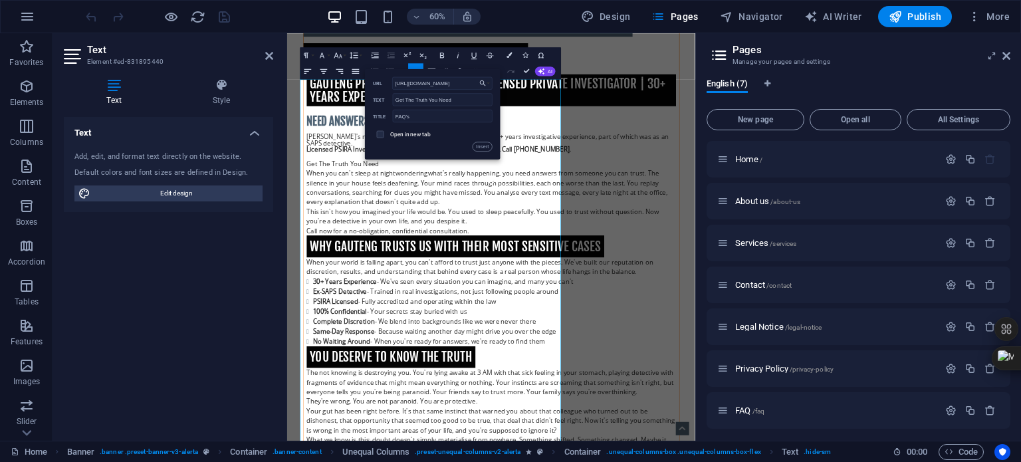
click at [389, 134] on div "Open in new tab" at bounding box center [433, 134] width 120 height 15
click at [383, 134] on span at bounding box center [380, 134] width 7 height 7
click at [380, 133] on input "checkbox" at bounding box center [379, 133] width 7 height 7
checkbox input "true"
click at [477, 146] on button "Insert" at bounding box center [483, 146] width 20 height 9
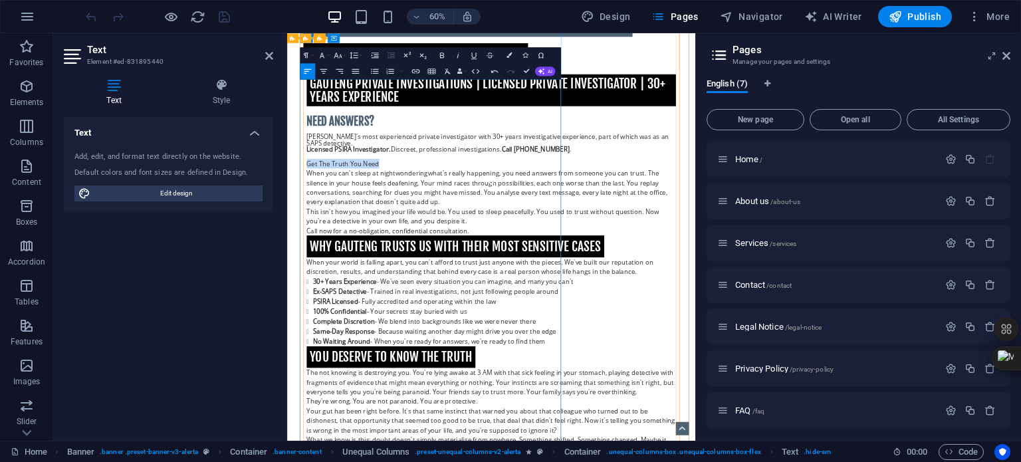
drag, startPoint x: 436, startPoint y: 277, endPoint x: 313, endPoint y: 273, distance: 122.5
click at [443, 57] on icon "button" at bounding box center [442, 55] width 9 height 9
click at [593, 259] on p "Get The Truth You Need" at bounding box center [628, 251] width 616 height 16
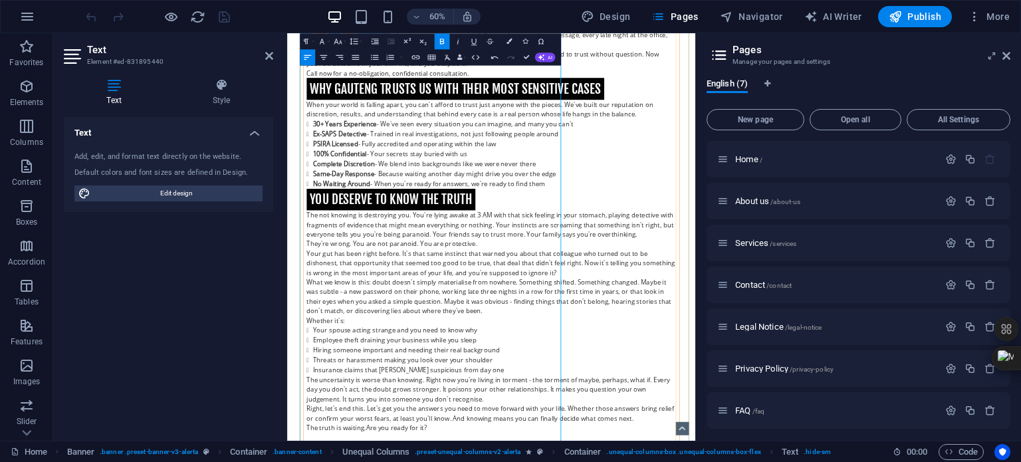
scroll to position [682, 0]
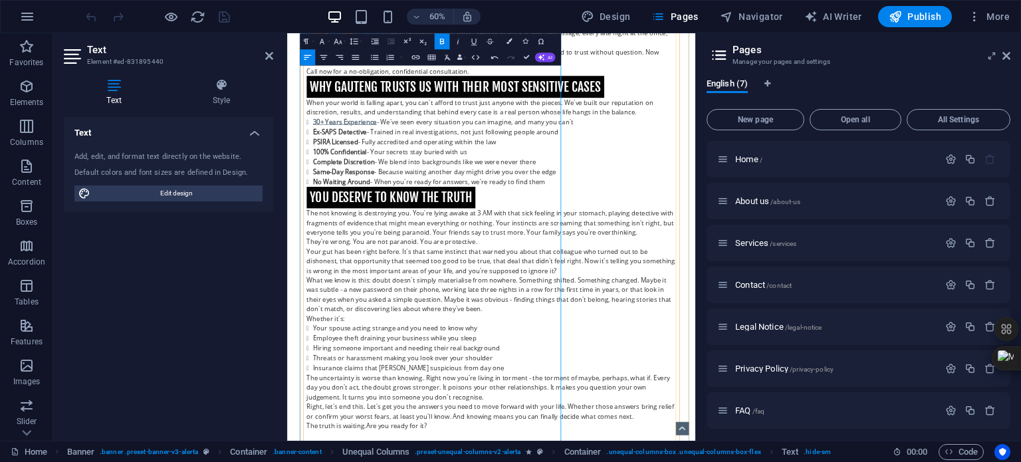
click at [393, 188] on strong "30+ Years Experience" at bounding box center [384, 181] width 106 height 15
drag, startPoint x: 325, startPoint y: 276, endPoint x: 662, endPoint y: 213, distance: 342.9
click at [434, 188] on strong "30+ Years Experience" at bounding box center [384, 181] width 106 height 15
click at [472, 41] on icon "button" at bounding box center [474, 42] width 5 height 7
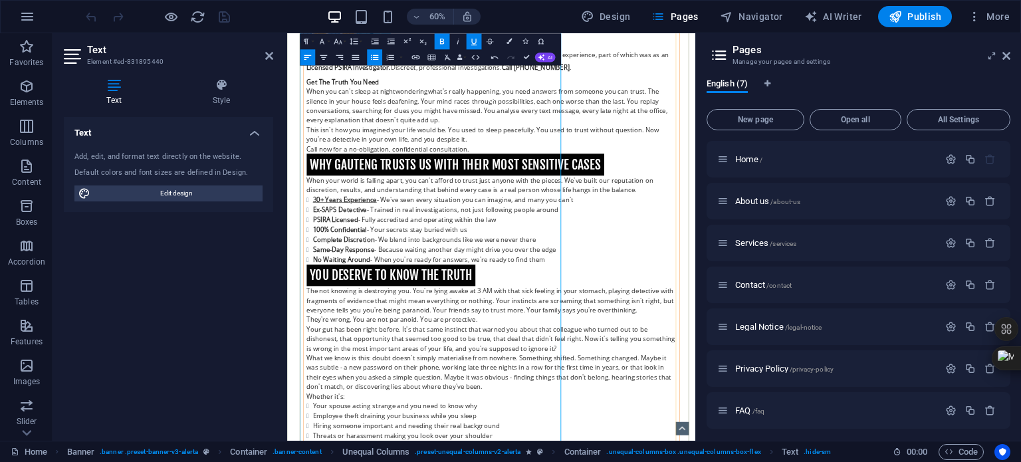
scroll to position [482, 0]
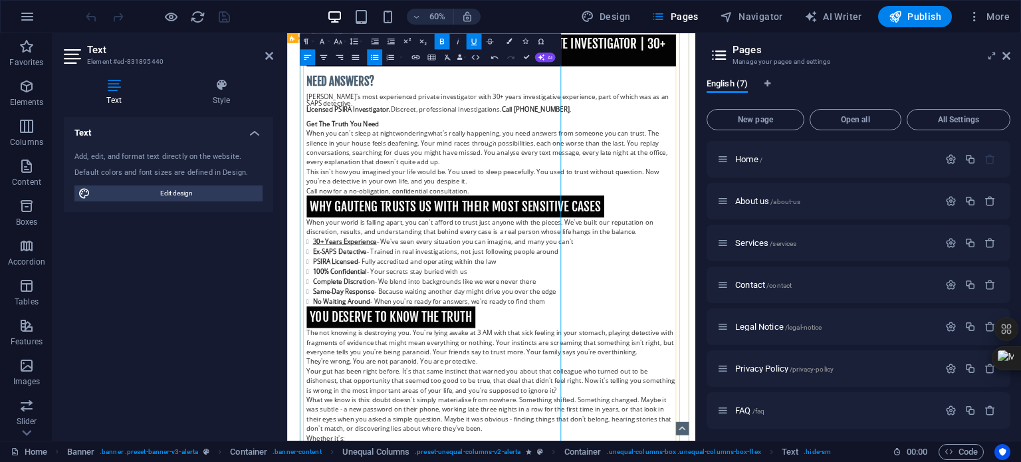
click at [320, 192] on strong "Get The Truth You Need" at bounding box center [380, 184] width 121 height 15
drag, startPoint x: 315, startPoint y: 207, endPoint x: 441, endPoint y: 203, distance: 125.8
click at [441, 192] on p "Get The Truth You Need" at bounding box center [628, 184] width 616 height 16
click at [474, 41] on icon "button" at bounding box center [474, 41] width 9 height 9
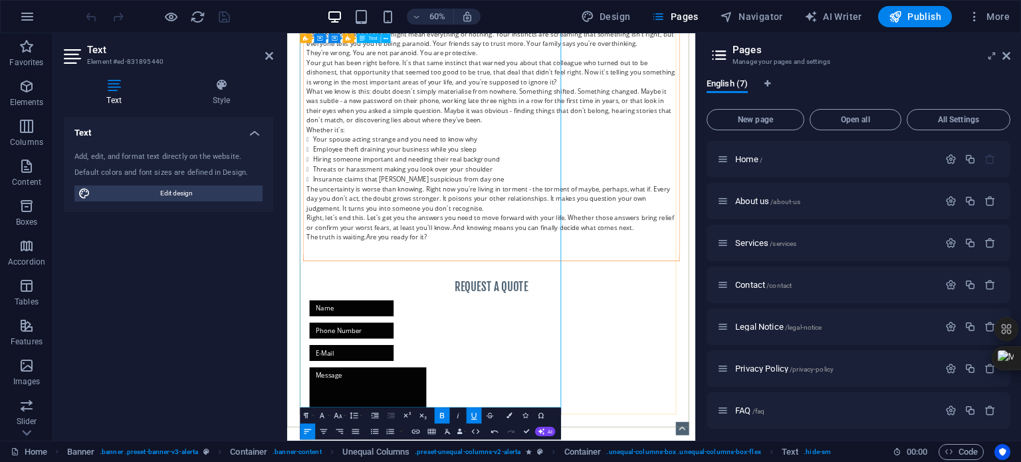
scroll to position [1014, 0]
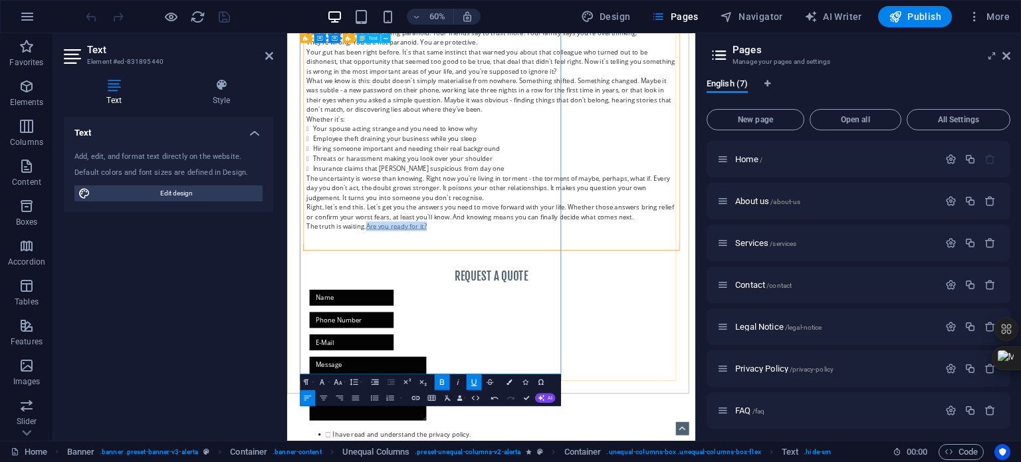
drag, startPoint x: 515, startPoint y: 573, endPoint x: 416, endPoint y: 571, distance: 98.4
click at [416, 363] on p "The truth is waiting. Are you ready for it?" at bounding box center [628, 355] width 616 height 16
click at [444, 382] on icon "button" at bounding box center [442, 381] width 4 height 5
click at [475, 382] on icon "button" at bounding box center [474, 381] width 9 height 9
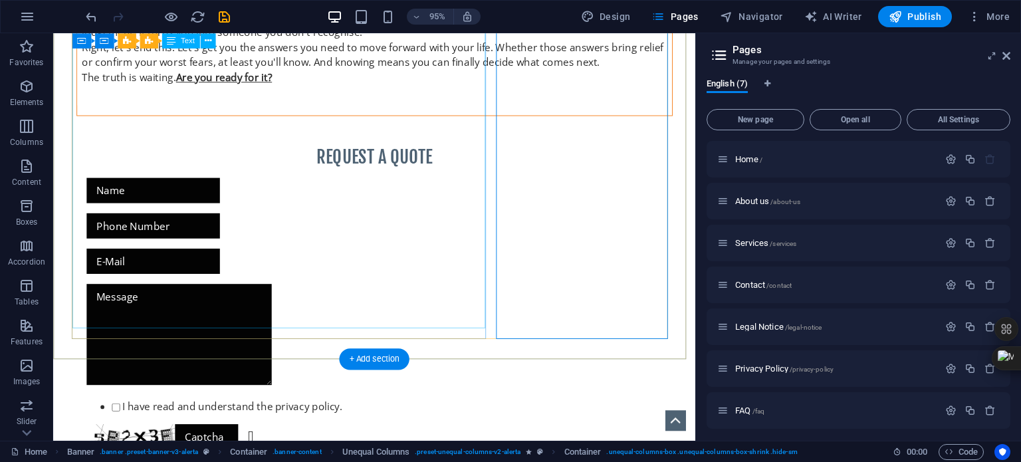
scroll to position [1214, 0]
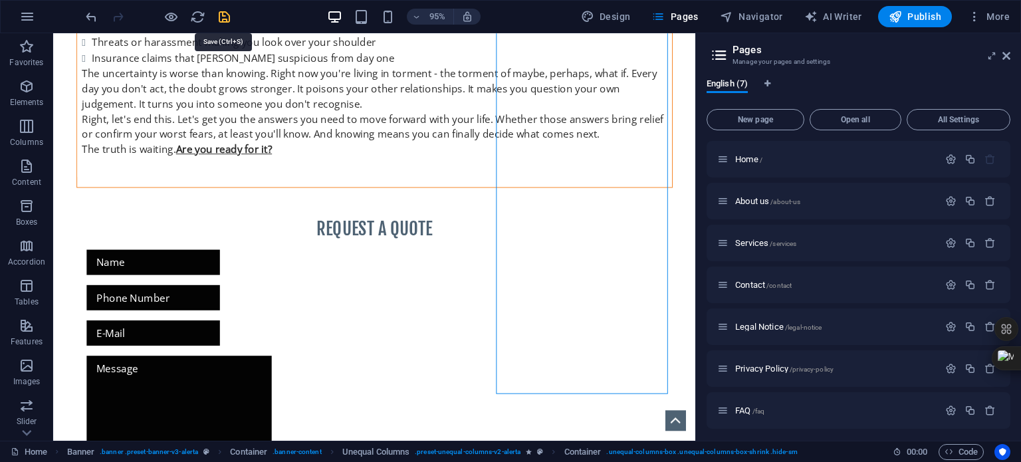
click at [224, 15] on icon "save" at bounding box center [224, 16] width 15 height 15
checkbox input "false"
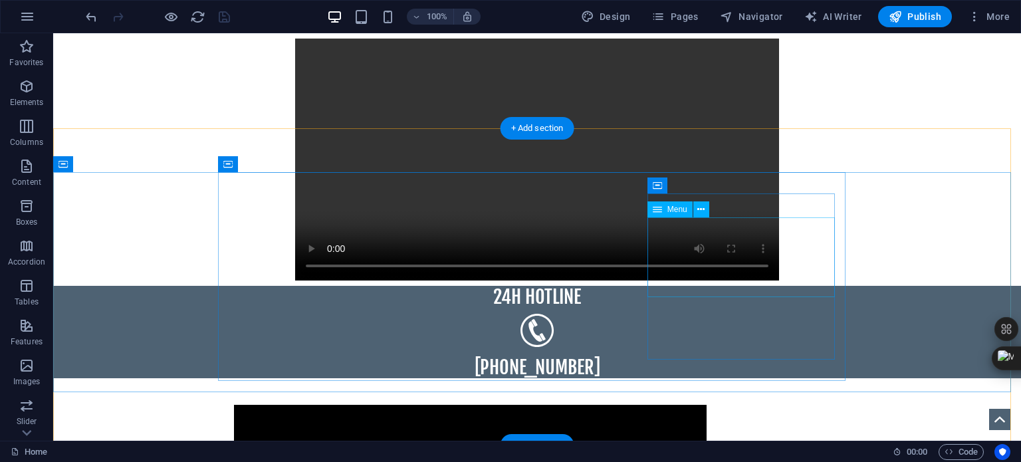
scroll to position [1945, 0]
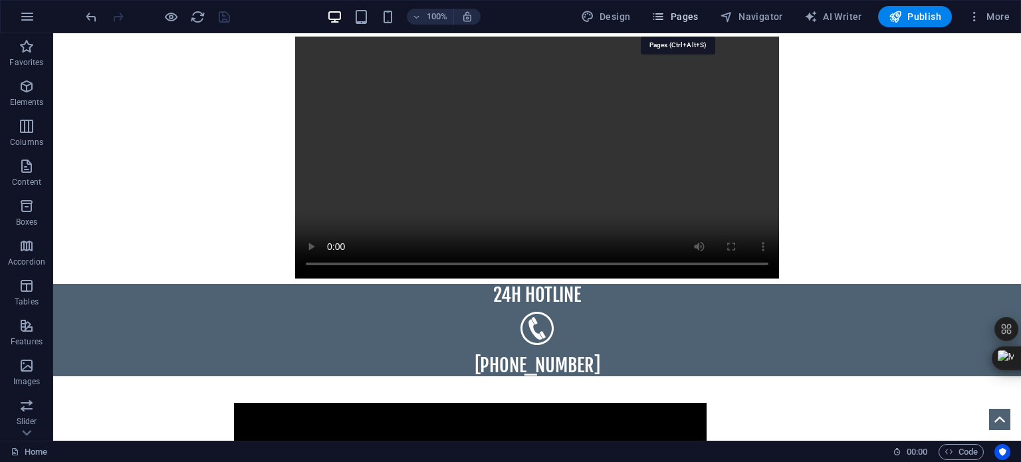
click at [686, 15] on span "Pages" at bounding box center [675, 16] width 47 height 13
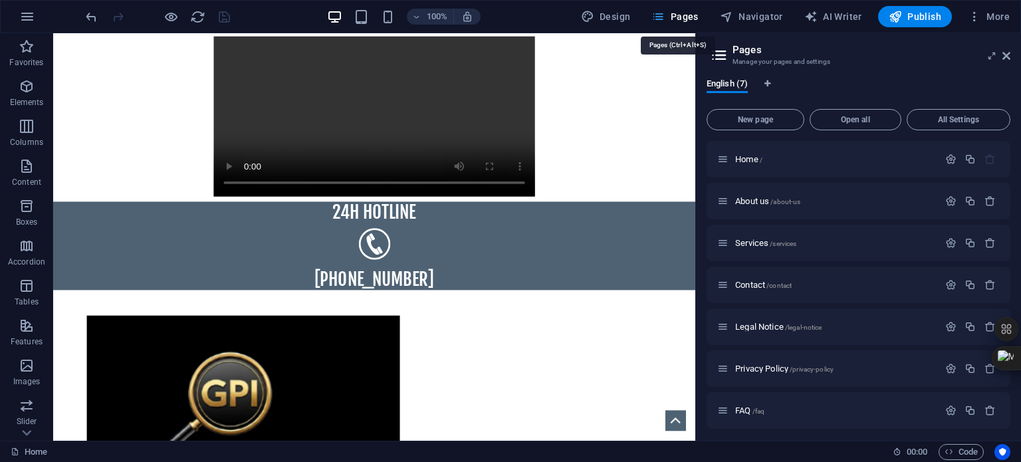
scroll to position [1843, 0]
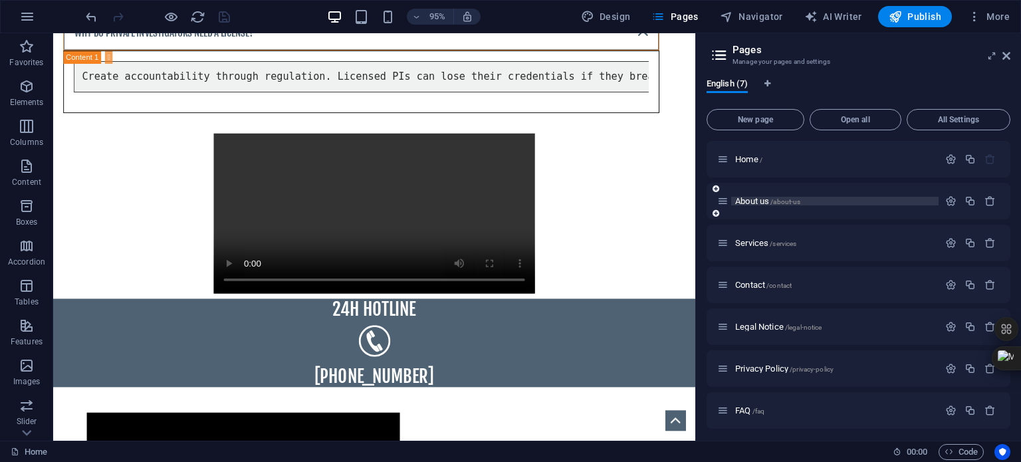
click at [749, 202] on span "About us /about-us" at bounding box center [768, 201] width 65 height 10
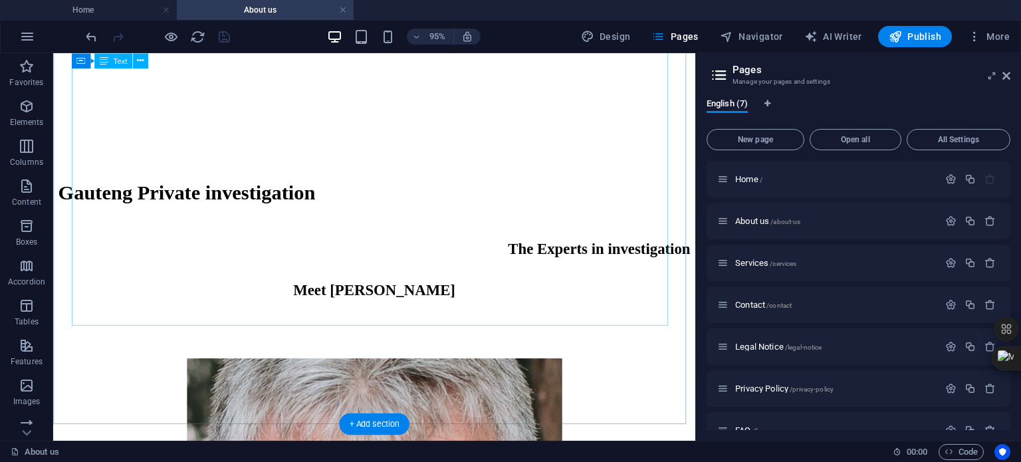
scroll to position [1337, 0]
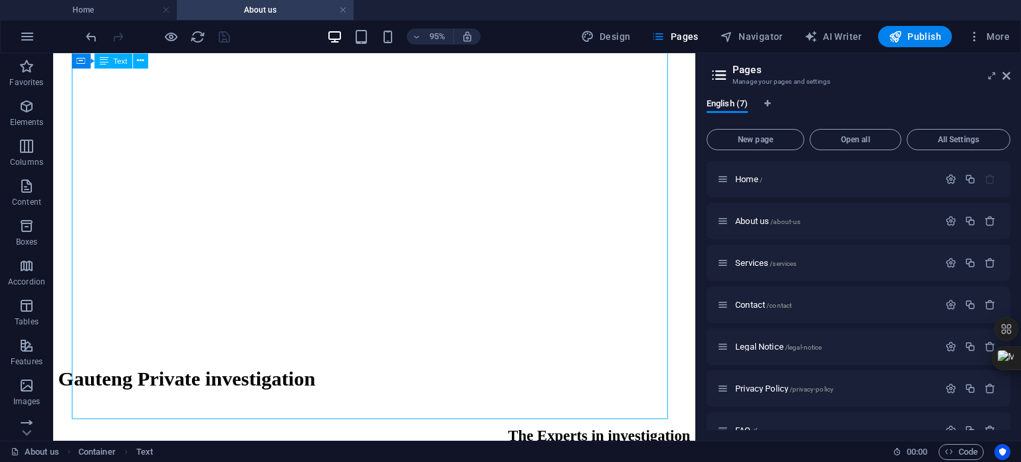
scroll to position [773, 0]
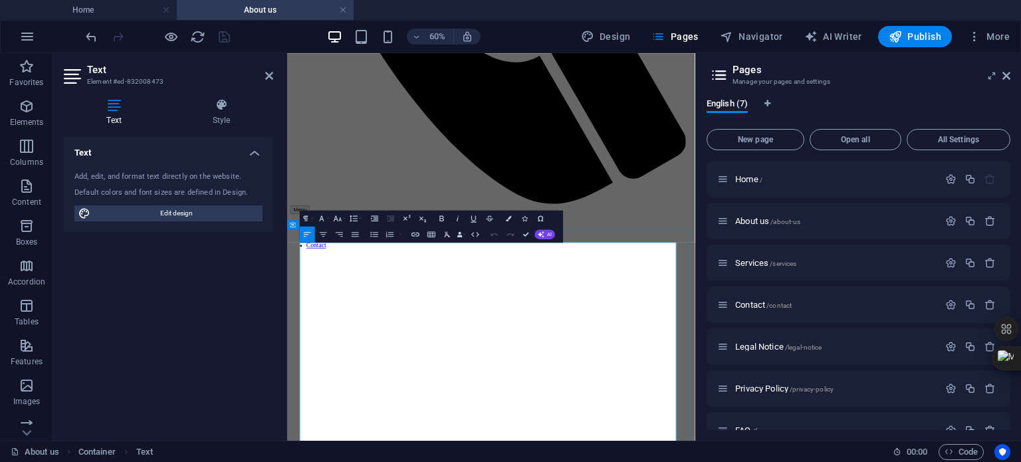
drag, startPoint x: 550, startPoint y: 602, endPoint x: 622, endPoint y: 609, distance: 72.1
click at [442, 216] on icon "button" at bounding box center [442, 217] width 9 height 9
click at [474, 217] on icon "button" at bounding box center [474, 217] width 9 height 9
click at [417, 233] on icon "button" at bounding box center [415, 233] width 9 height 9
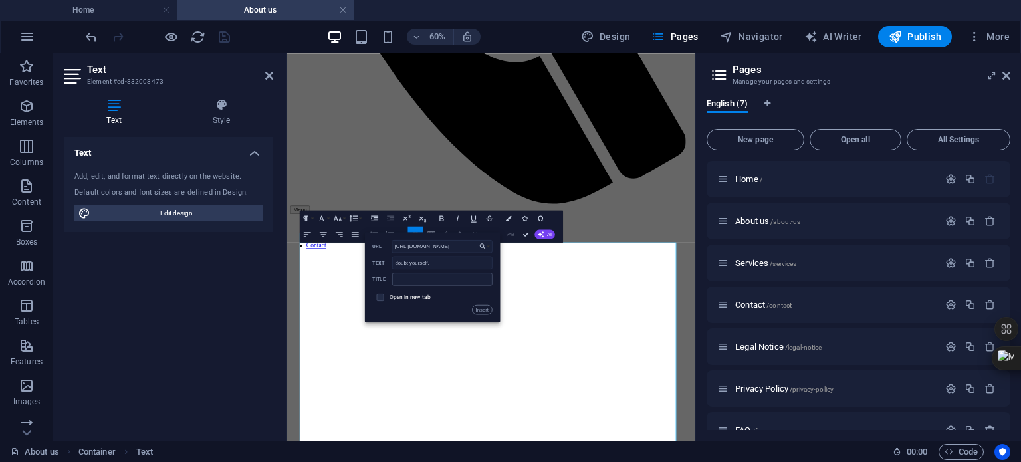
scroll to position [0, 47]
type input "[URL][DOMAIN_NAME]"
click at [450, 281] on input "text" at bounding box center [443, 279] width 100 height 13
type input "FAQ's"
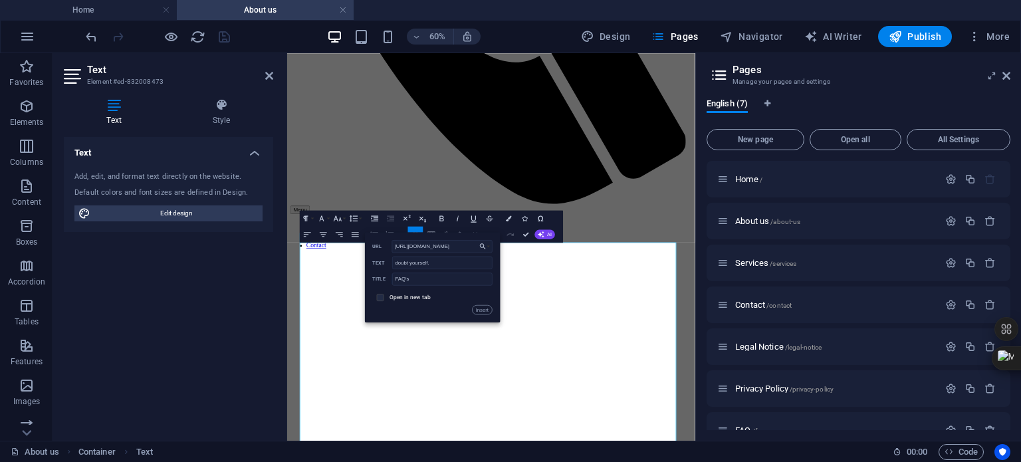
click at [380, 297] on input "checkbox" at bounding box center [379, 296] width 7 height 7
checkbox input "true"
drag, startPoint x: 483, startPoint y: 309, endPoint x: 327, endPoint y: 425, distance: 195.4
click at [483, 309] on button "Insert" at bounding box center [482, 309] width 20 height 9
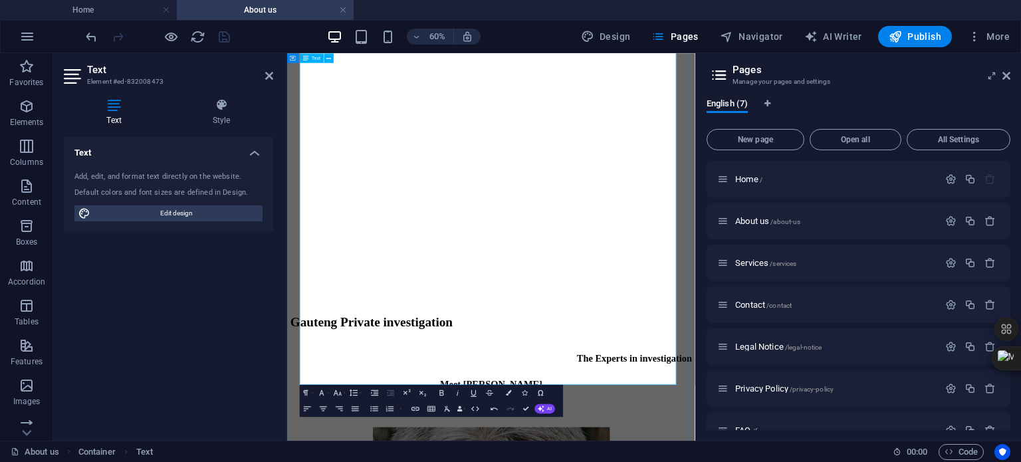
scroll to position [1239, 0]
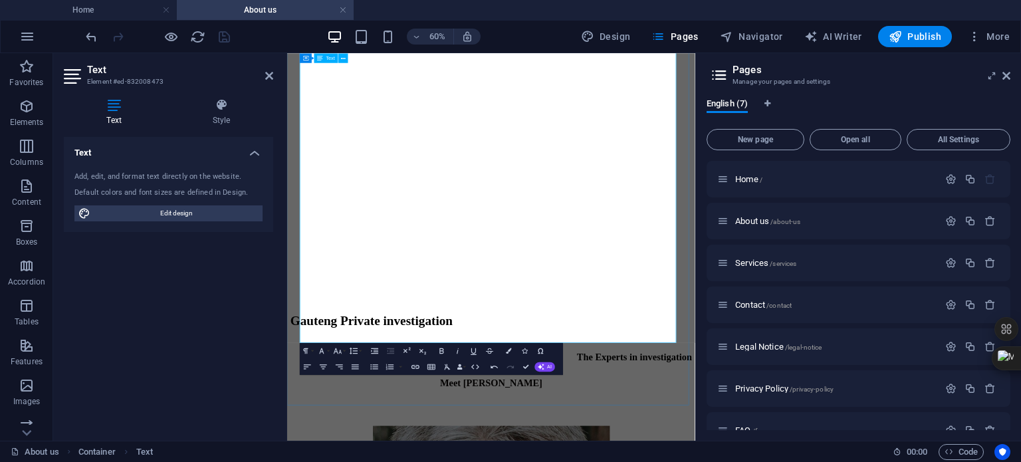
drag, startPoint x: 525, startPoint y: 499, endPoint x: 742, endPoint y: 502, distance: 216.2
click at [444, 348] on icon "button" at bounding box center [442, 350] width 9 height 9
click at [474, 350] on icon "button" at bounding box center [474, 350] width 9 height 9
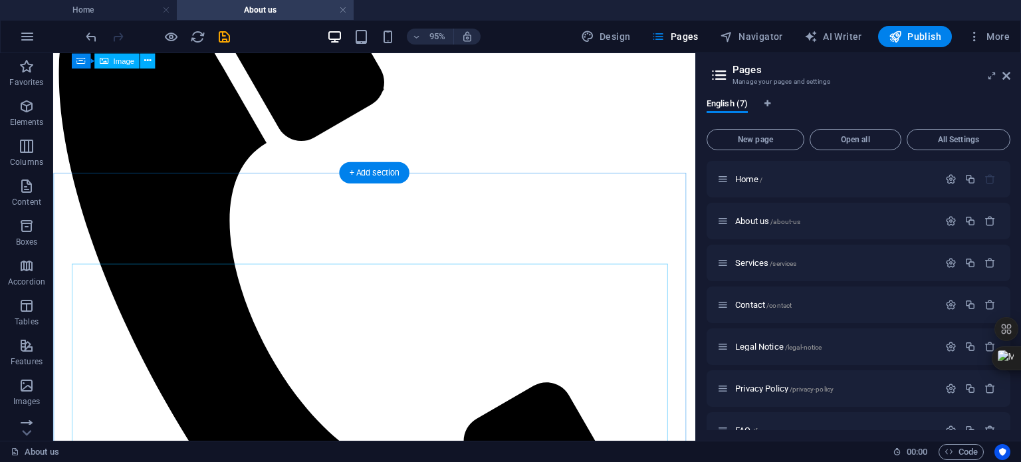
scroll to position [339, 0]
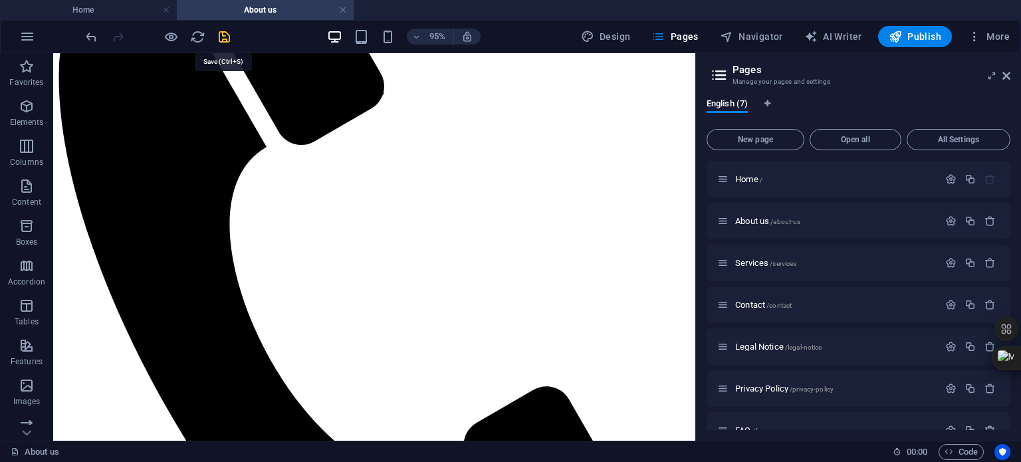
click at [218, 37] on icon "save" at bounding box center [224, 36] width 15 height 15
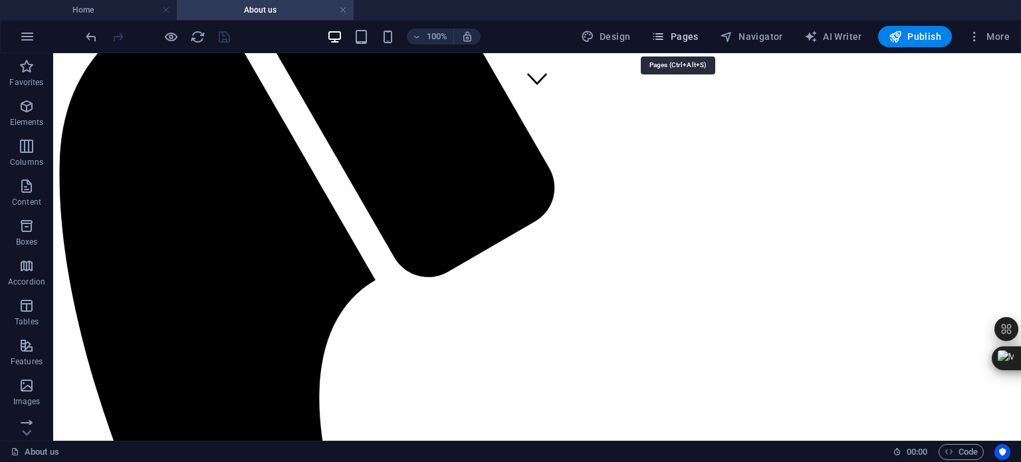
click at [684, 36] on span "Pages" at bounding box center [675, 36] width 47 height 13
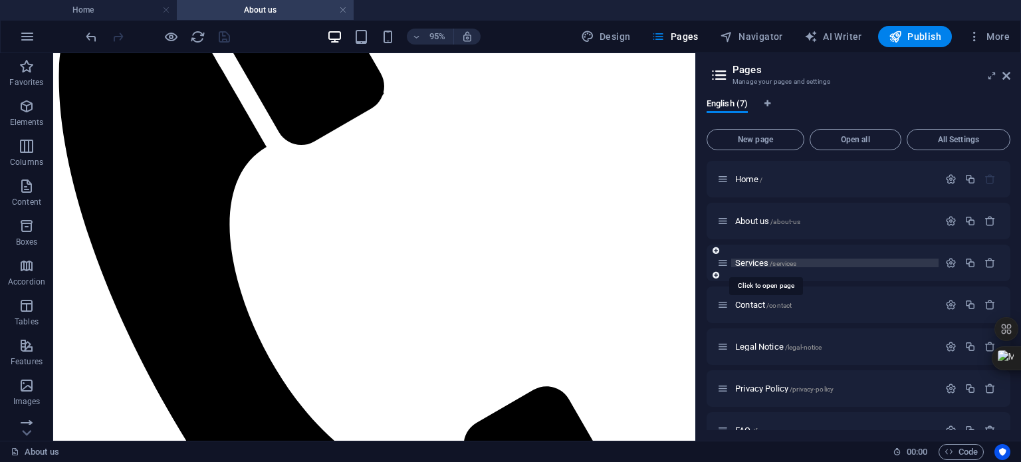
click at [750, 263] on span "Services /services" at bounding box center [766, 263] width 61 height 10
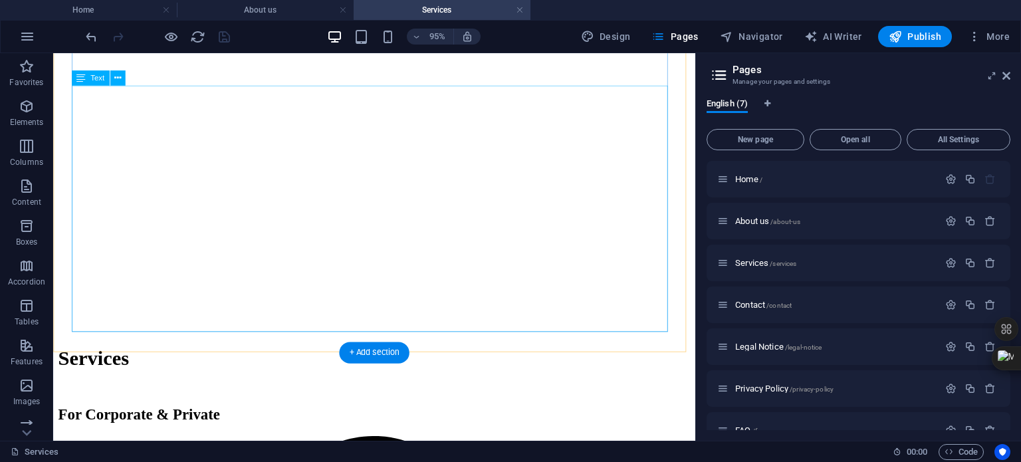
scroll to position [1197, 0]
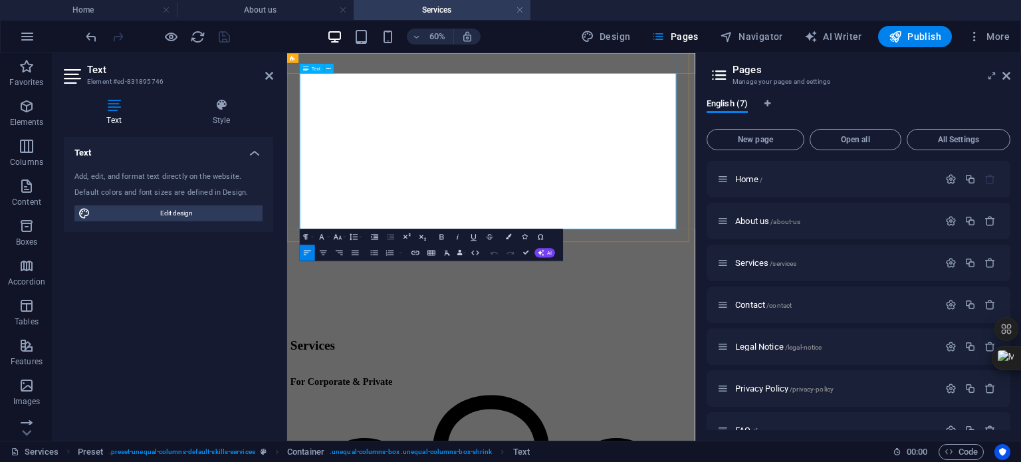
drag, startPoint x: 315, startPoint y: 257, endPoint x: 388, endPoint y: 257, distance: 72.5
click at [476, 237] on icon "button" at bounding box center [474, 237] width 5 height 7
drag, startPoint x: 331, startPoint y: 323, endPoint x: 371, endPoint y: 323, distance: 39.9
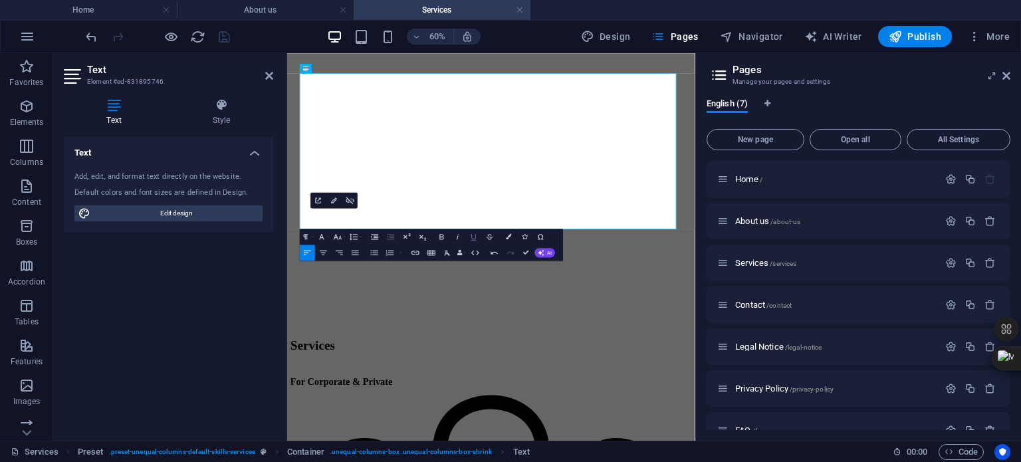
click at [476, 237] on icon "button" at bounding box center [474, 237] width 5 height 7
click at [443, 235] on icon "button" at bounding box center [442, 236] width 9 height 9
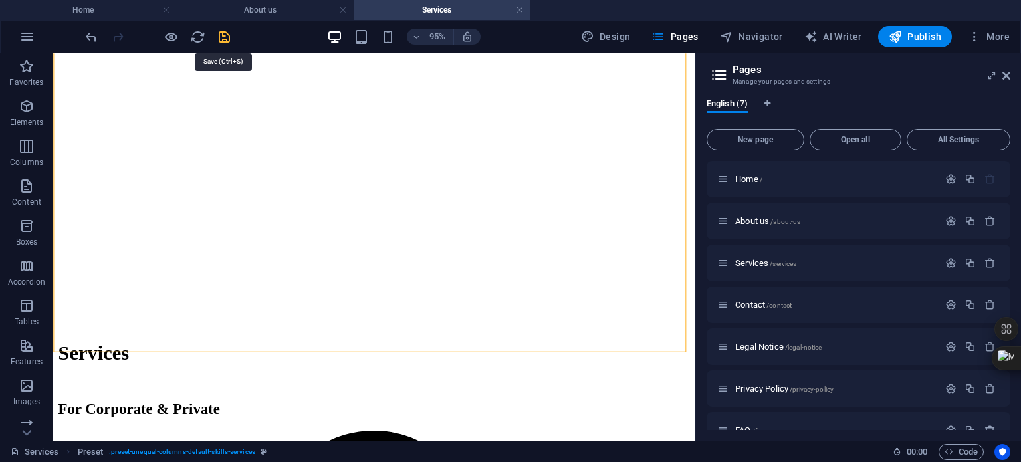
click at [223, 36] on icon "save" at bounding box center [224, 36] width 15 height 15
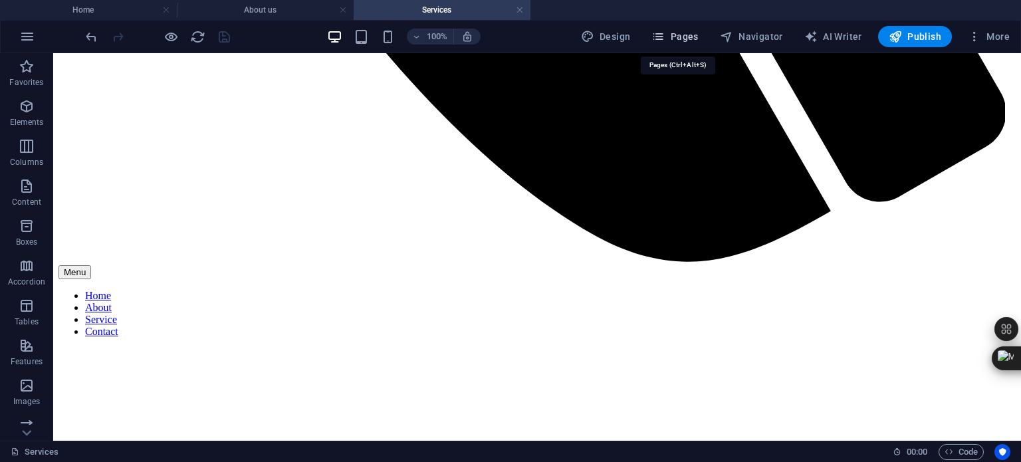
click at [677, 35] on span "Pages" at bounding box center [675, 36] width 47 height 13
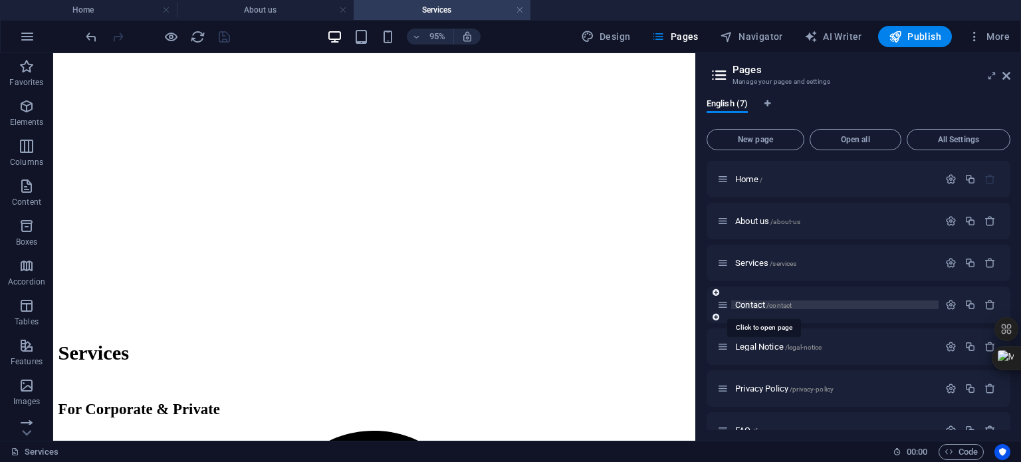
click at [750, 305] on span "Contact /contact" at bounding box center [764, 305] width 57 height 10
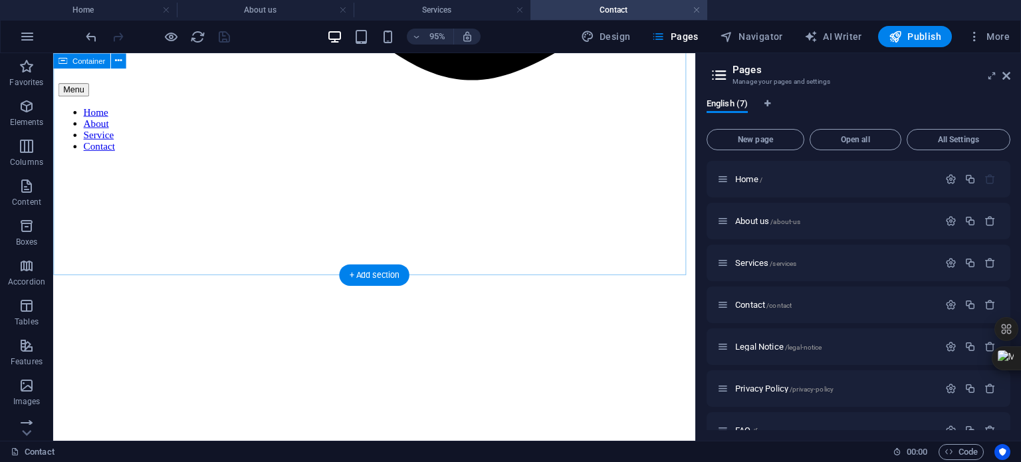
scroll to position [865, 0]
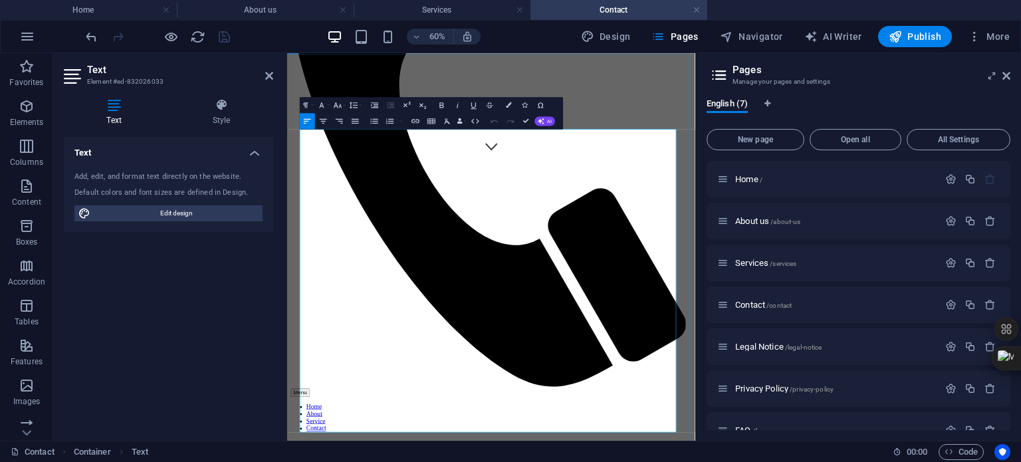
scroll to position [471, 0]
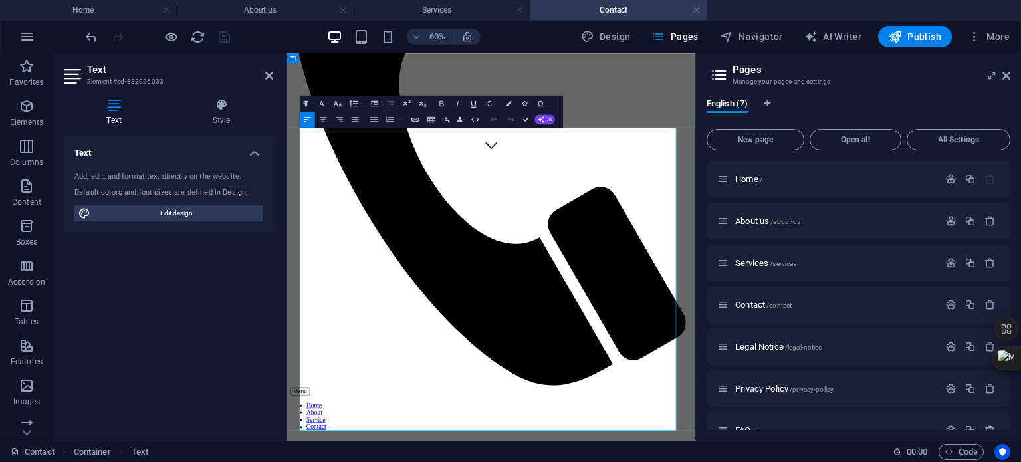
drag, startPoint x: 308, startPoint y: 499, endPoint x: 396, endPoint y: 504, distance: 87.9
click at [474, 106] on icon "button" at bounding box center [474, 103] width 5 height 7
click at [444, 103] on icon "button" at bounding box center [442, 102] width 9 height 9
click at [416, 118] on icon "button" at bounding box center [415, 118] width 9 height 9
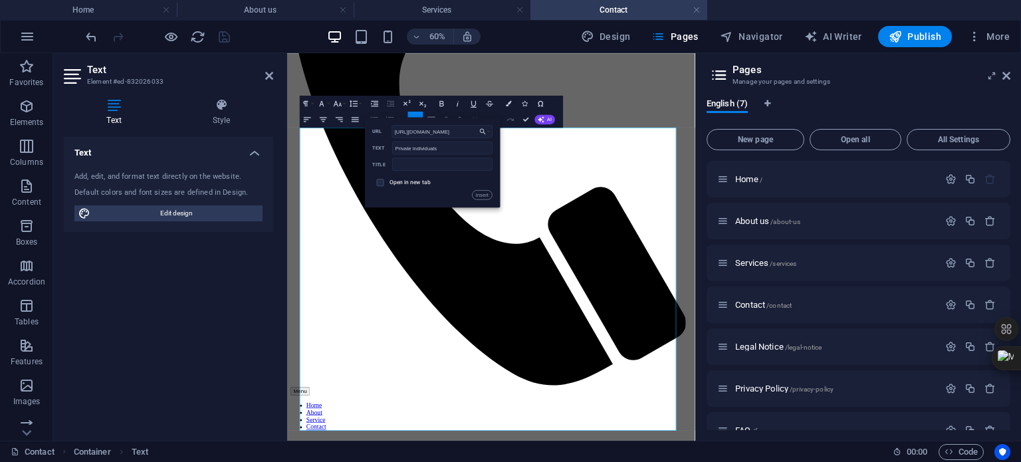
scroll to position [0, 47]
type input "[URL][DOMAIN_NAME]"
click at [446, 162] on input "text" at bounding box center [443, 164] width 100 height 13
type input "FAQ's"
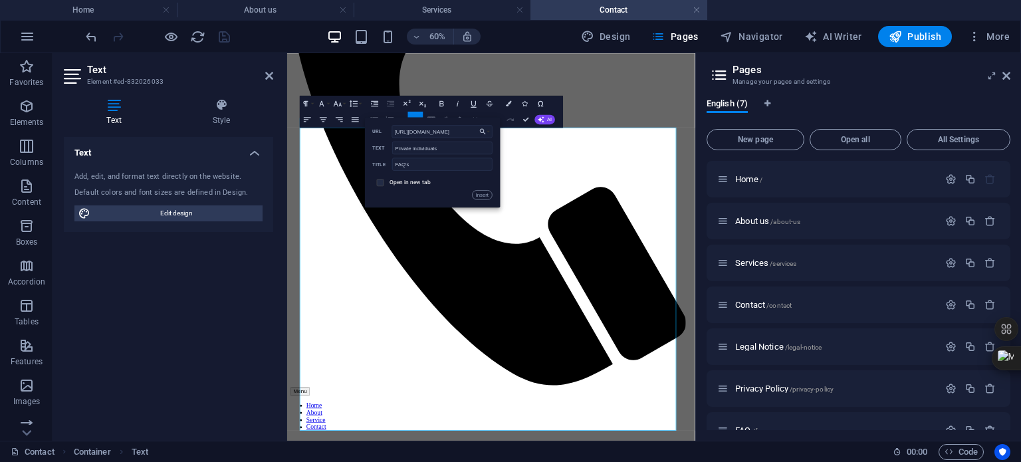
click at [382, 183] on input "checkbox" at bounding box center [379, 181] width 7 height 7
checkbox input "true"
click at [479, 194] on button "Insert" at bounding box center [482, 194] width 20 height 9
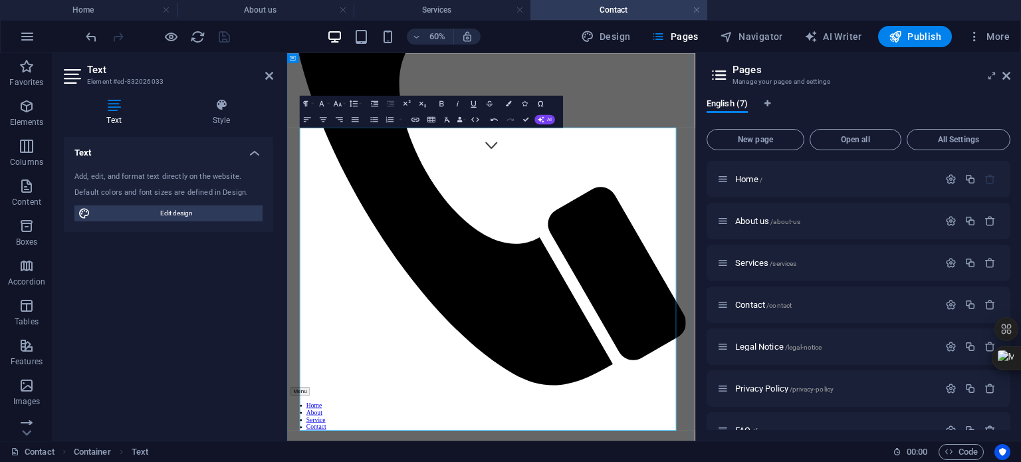
drag, startPoint x: 394, startPoint y: 256, endPoint x: 321, endPoint y: 256, distance: 73.8
type input "PSIRA Licensed"
checkbox input "false"
click at [416, 118] on icon "button" at bounding box center [416, 120] width 8 height 4
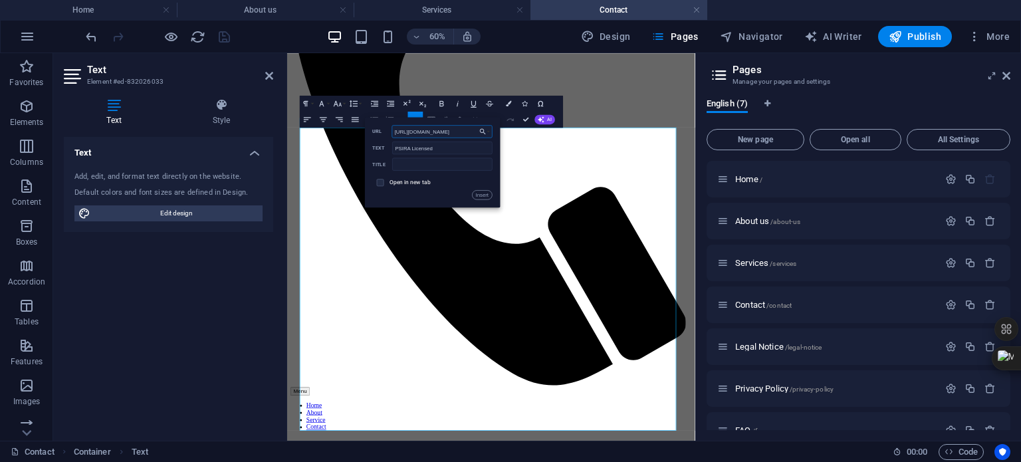
scroll to position [0, 32]
type input "[URL][DOMAIN_NAME]"
click at [412, 166] on input "text" at bounding box center [443, 164] width 100 height 13
type input "PSIRA"
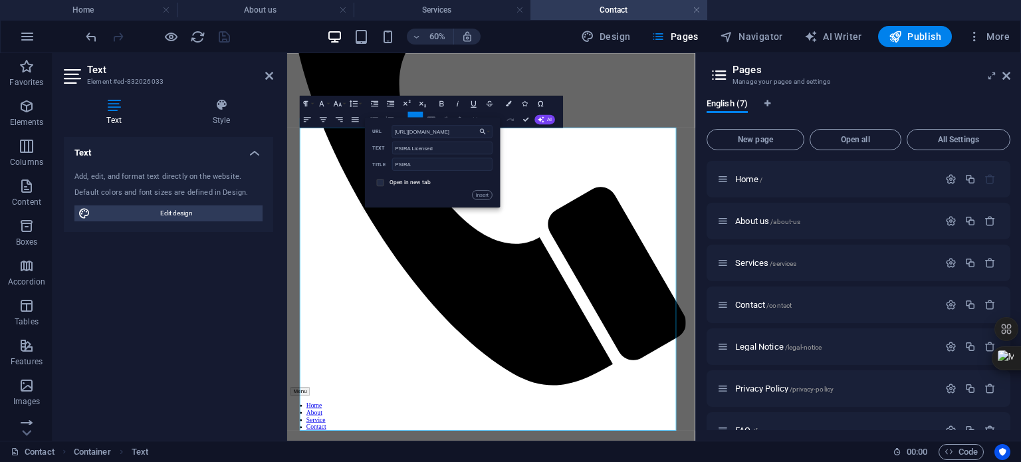
click at [382, 183] on input "checkbox" at bounding box center [379, 181] width 7 height 7
checkbox input "true"
click at [442, 105] on icon "button" at bounding box center [442, 102] width 9 height 9
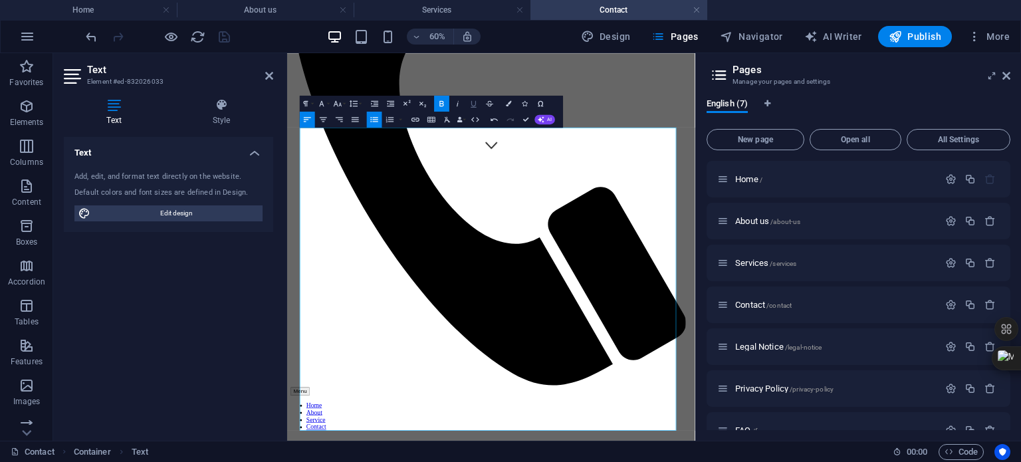
click at [476, 105] on icon "button" at bounding box center [474, 103] width 5 height 7
drag, startPoint x: 411, startPoint y: 254, endPoint x: 320, endPoint y: 255, distance: 91.1
checkbox input "false"
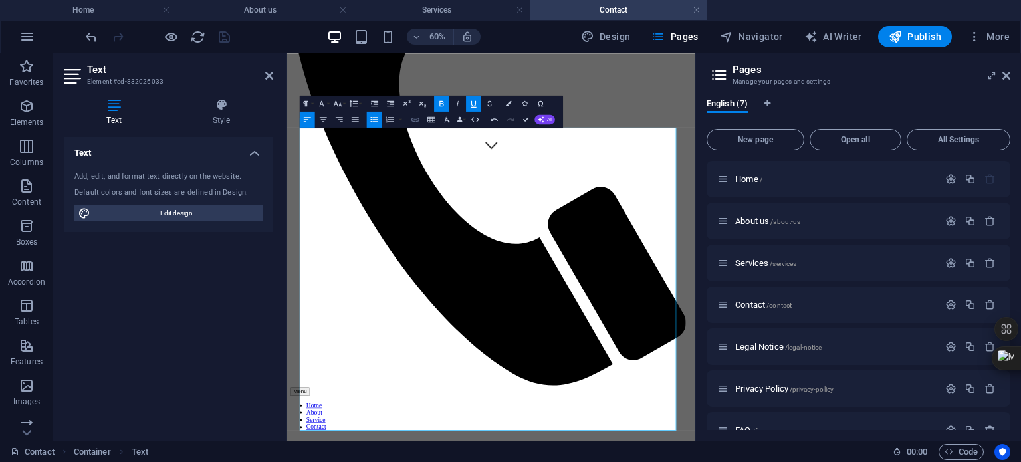
click at [418, 121] on icon "button" at bounding box center [415, 118] width 9 height 9
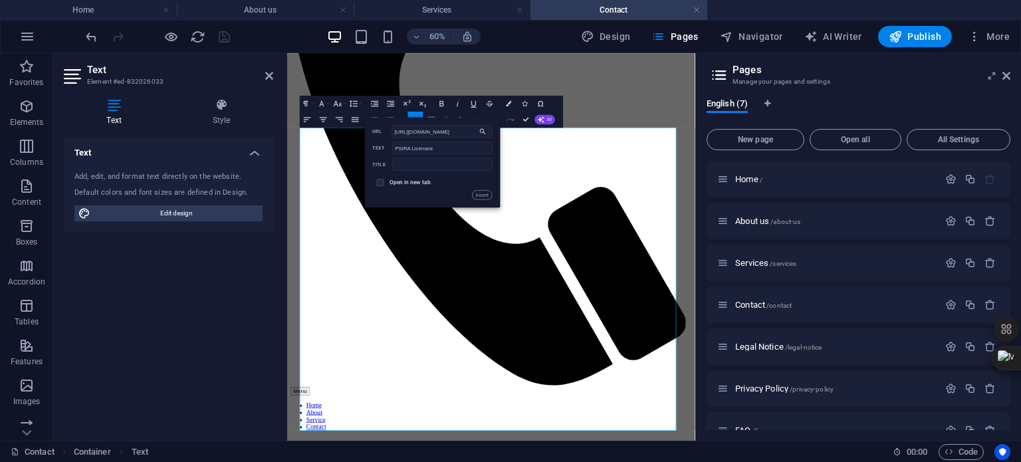
scroll to position [0, 32]
type input "[URL][DOMAIN_NAME]"
click at [415, 164] on input "text" at bounding box center [443, 164] width 100 height 13
type input "PSIRA"
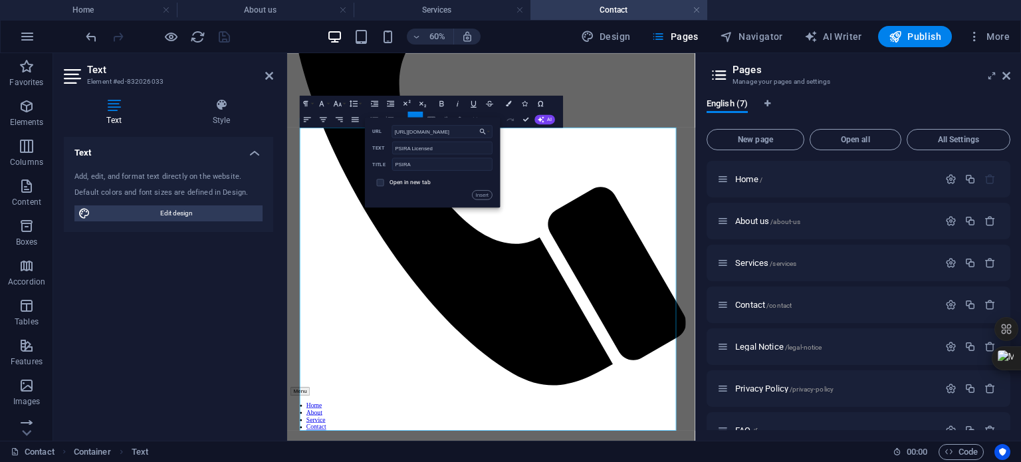
click at [384, 183] on span at bounding box center [380, 182] width 15 height 15
click at [382, 182] on input "checkbox" at bounding box center [379, 181] width 7 height 7
checkbox input "true"
click at [481, 194] on button "Insert" at bounding box center [482, 194] width 20 height 9
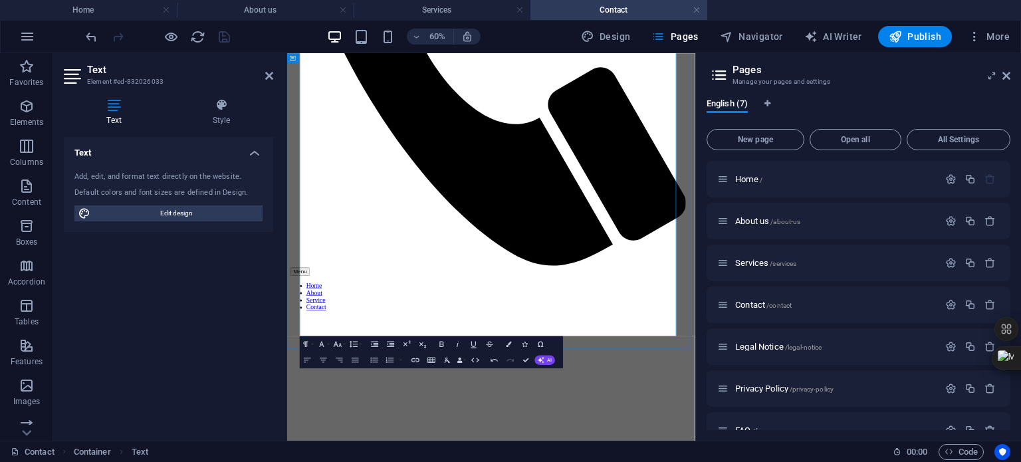
scroll to position [670, 0]
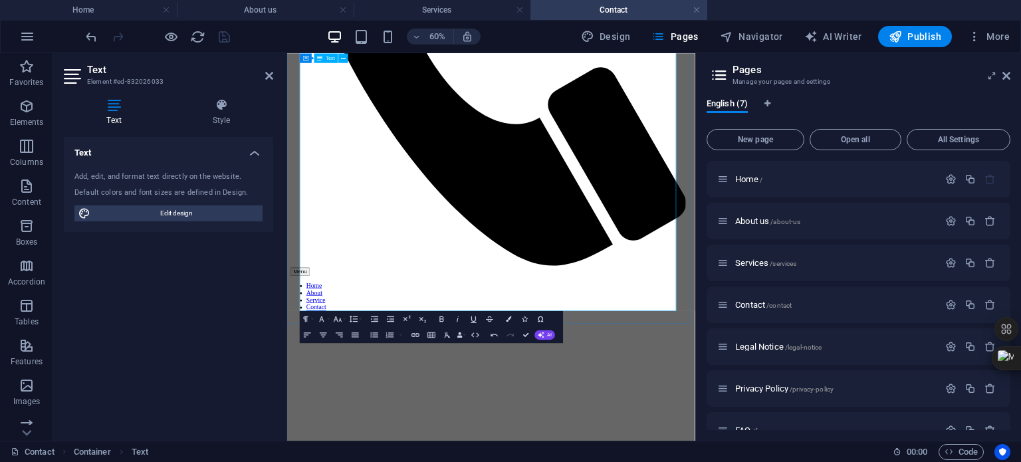
drag, startPoint x: 428, startPoint y: 426, endPoint x: 531, endPoint y: 427, distance: 103.7
click at [444, 317] on icon "button" at bounding box center [442, 318] width 4 height 5
click at [474, 319] on icon "button" at bounding box center [474, 318] width 9 height 9
type input "investigative services"
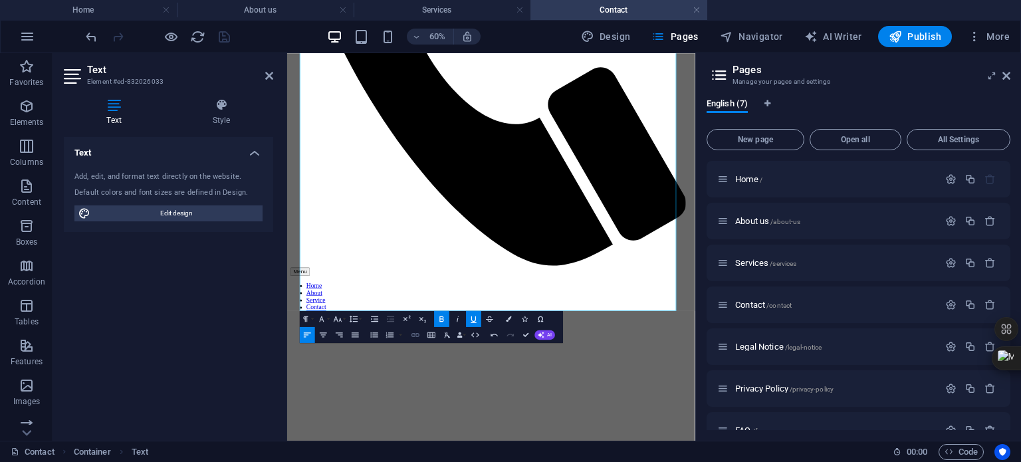
checkbox input "false"
click at [418, 334] on icon "button" at bounding box center [415, 334] width 9 height 9
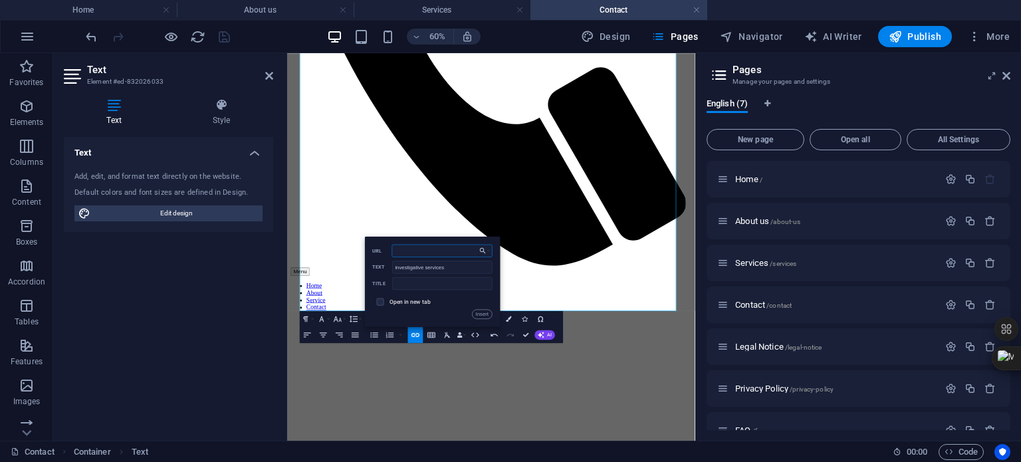
paste input "[URL][DOMAIN_NAME]"
type input "[URL][DOMAIN_NAME]"
click at [455, 286] on input "text" at bounding box center [443, 283] width 100 height 13
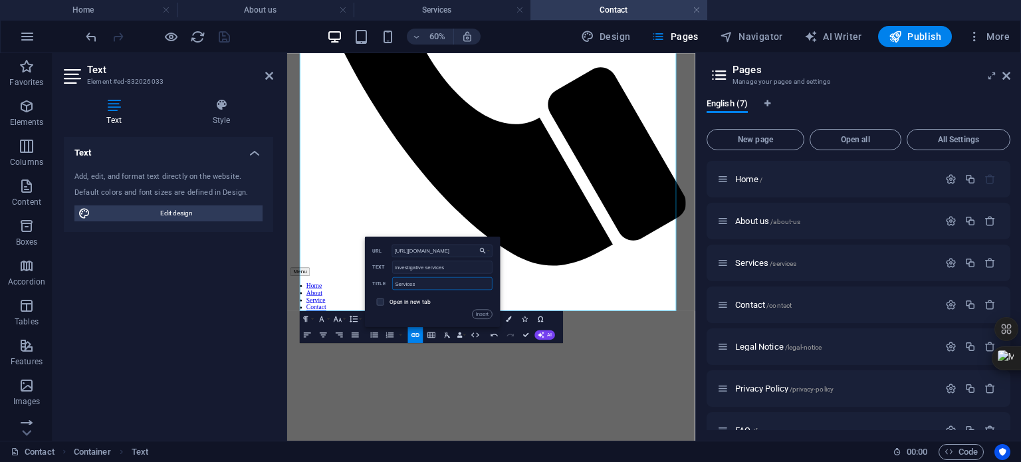
type input "Services"
click at [380, 305] on span at bounding box center [380, 301] width 7 height 7
click at [380, 303] on input "checkbox" at bounding box center [379, 300] width 7 height 7
checkbox input "true"
click at [483, 313] on button "Insert" at bounding box center [482, 313] width 20 height 9
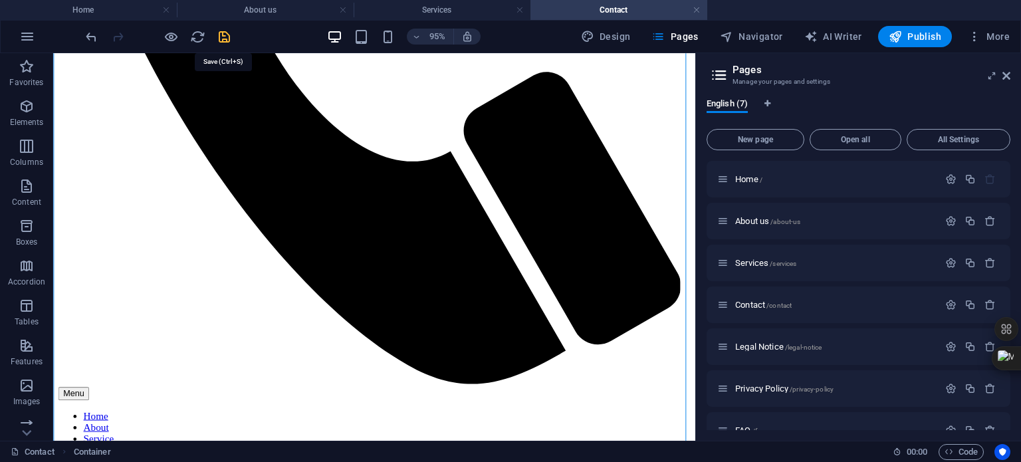
click at [225, 36] on icon "save" at bounding box center [224, 36] width 15 height 15
checkbox input "false"
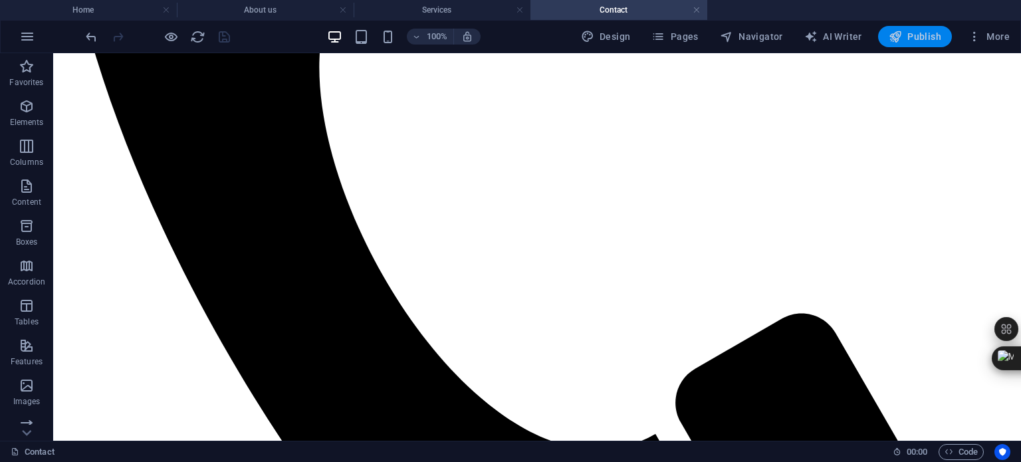
click at [919, 35] on span "Publish" at bounding box center [915, 36] width 53 height 13
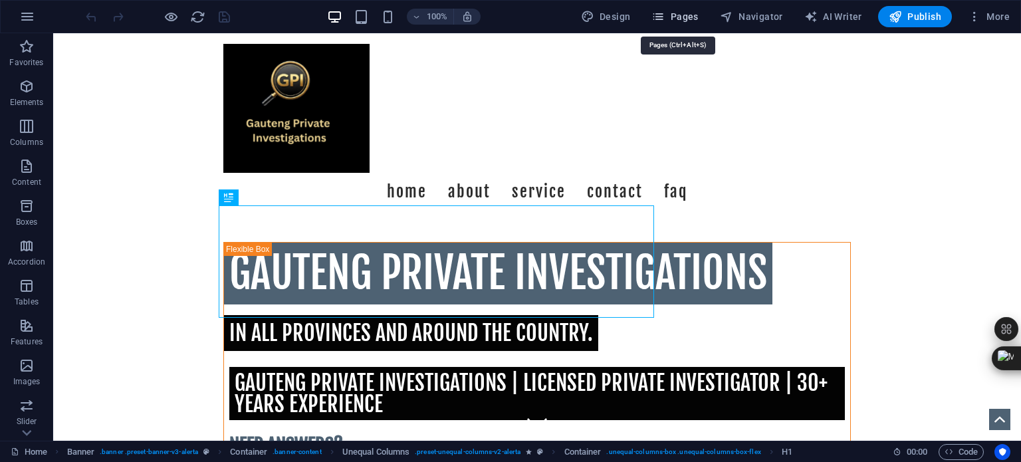
click at [688, 13] on span "Pages" at bounding box center [675, 16] width 47 height 13
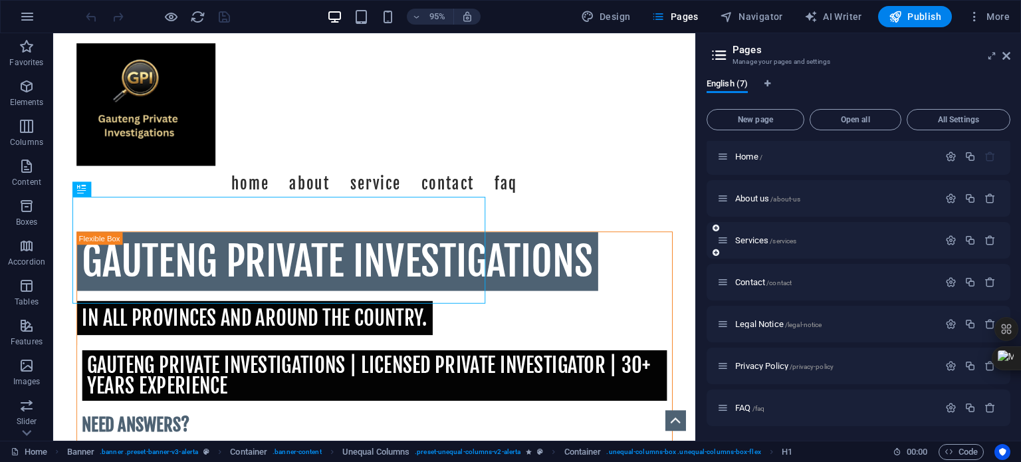
scroll to position [3, 0]
